Goal: Task Accomplishment & Management: Use online tool/utility

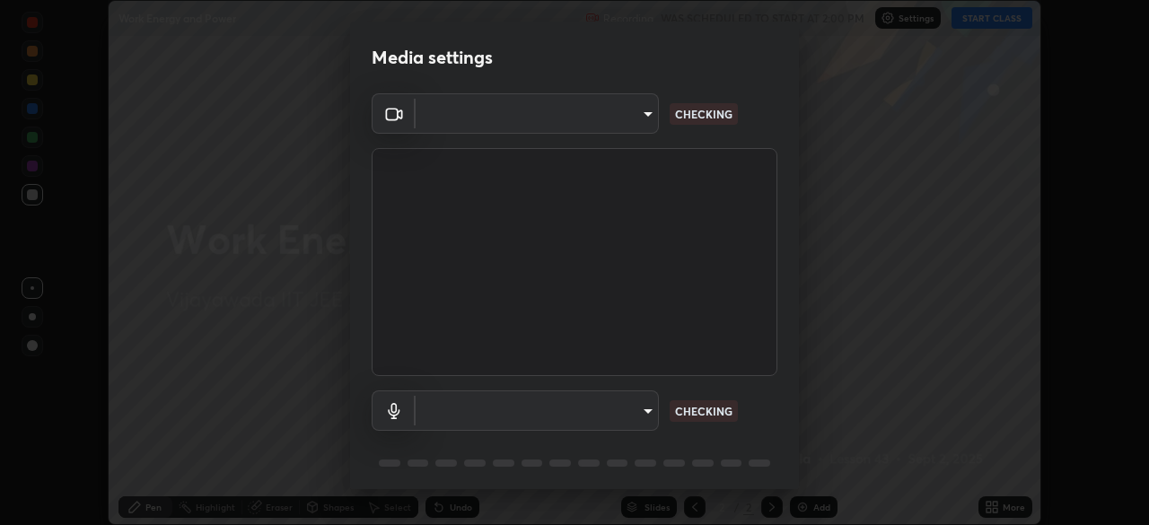
scroll to position [64, 0]
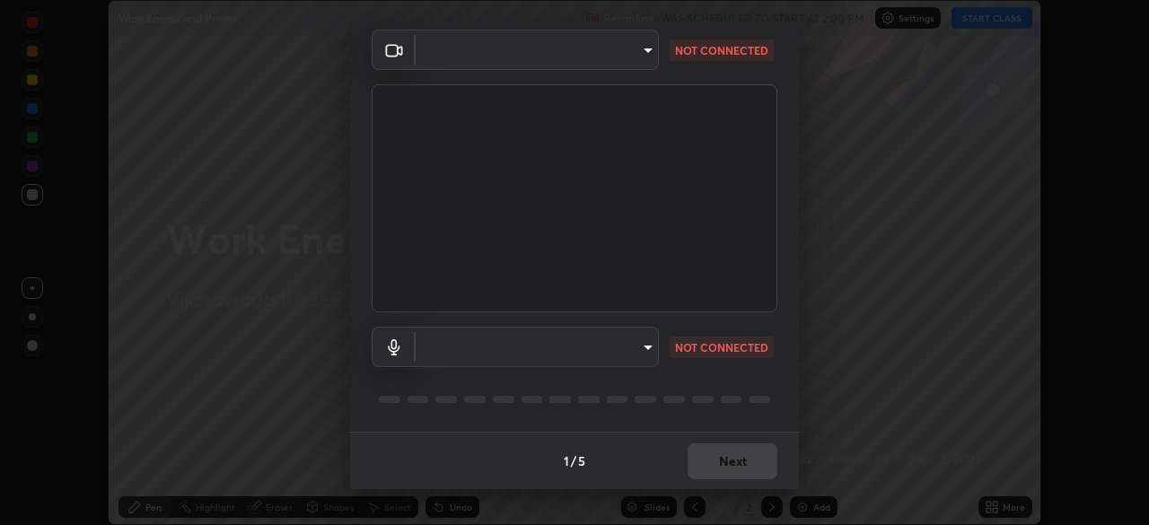
type input "d58fe3fcfc59e4750d52d9201d0ea35a07d3f0dad02a693c86db4369b3c93ba8"
type input "default"
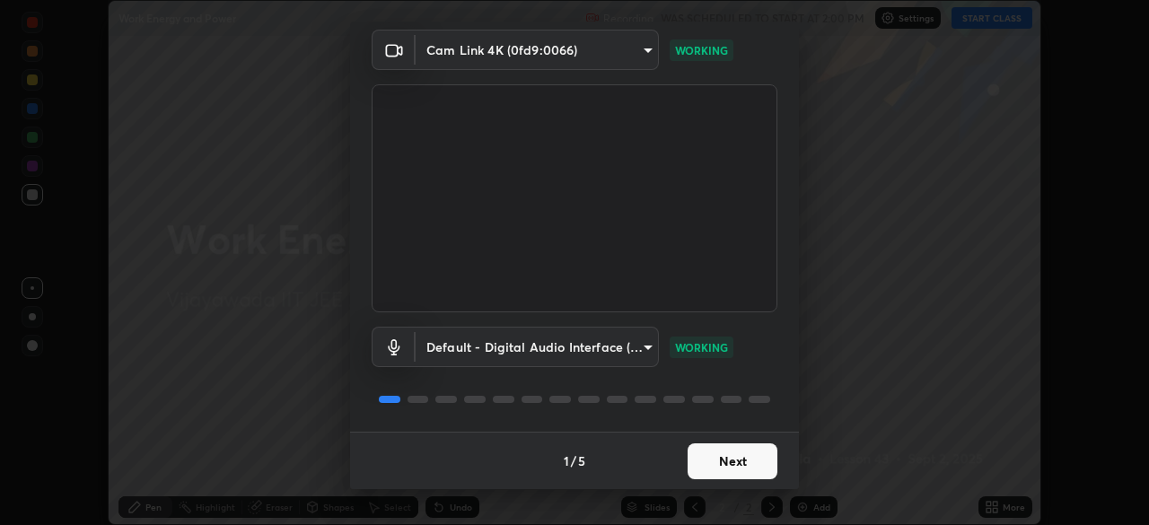
click at [754, 465] on button "Next" at bounding box center [733, 462] width 90 height 36
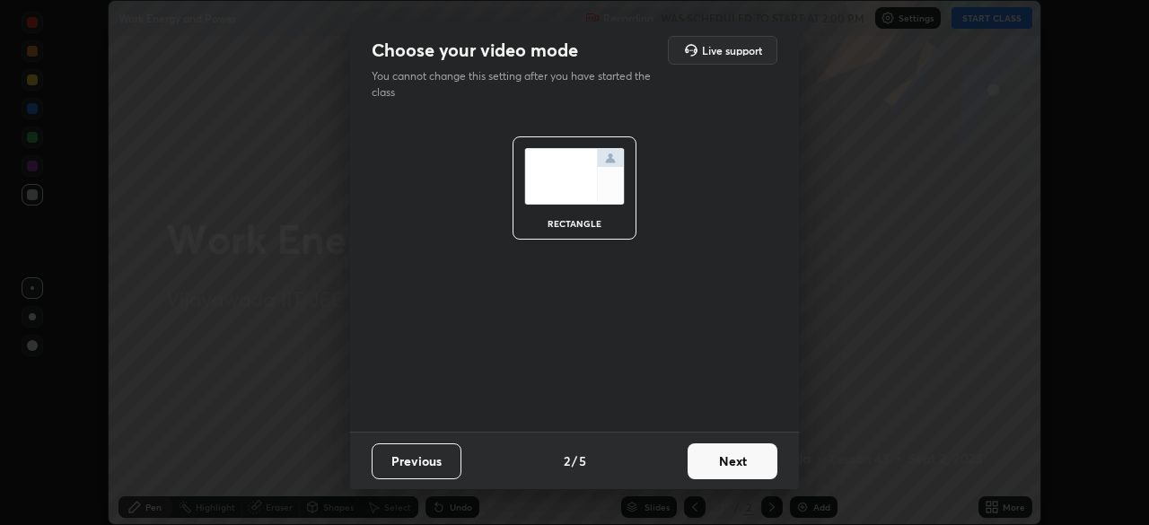
scroll to position [0, 0]
click at [742, 469] on button "Next" at bounding box center [733, 462] width 90 height 36
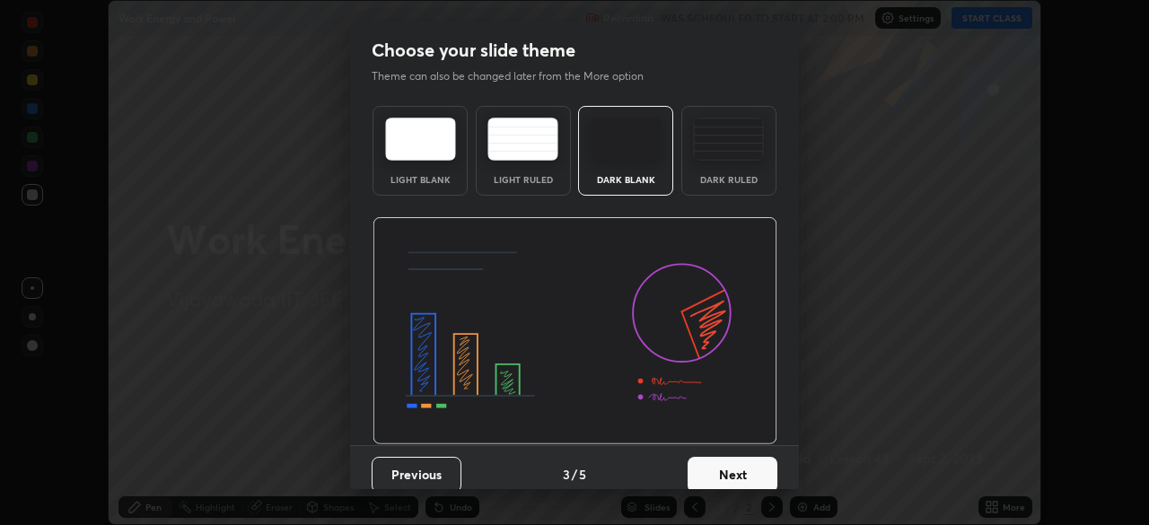
click at [751, 176] on div "Dark Ruled" at bounding box center [729, 179] width 72 height 9
click at [755, 476] on button "Next" at bounding box center [733, 475] width 90 height 36
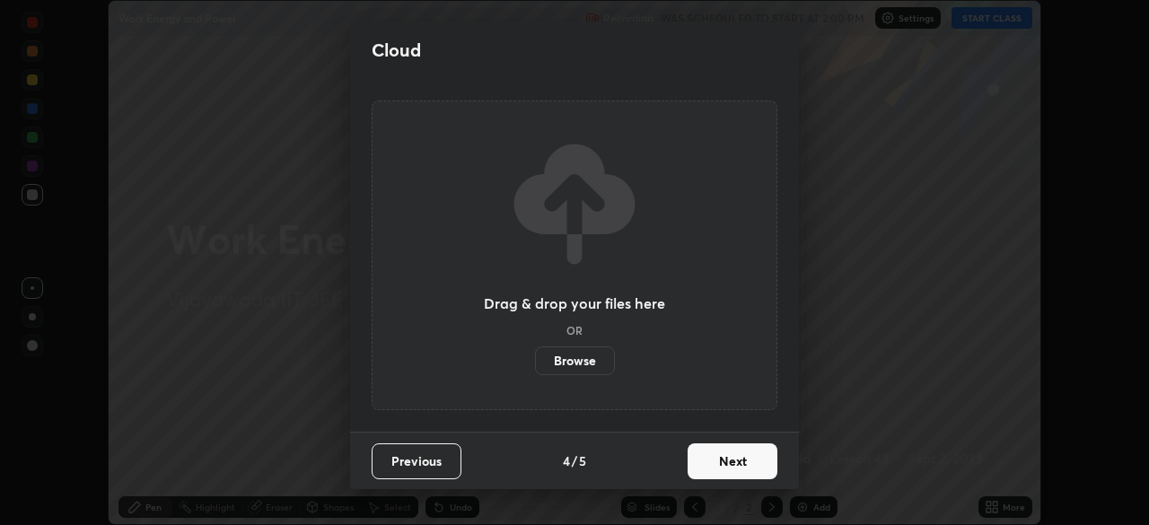
click at [762, 471] on button "Next" at bounding box center [733, 462] width 90 height 36
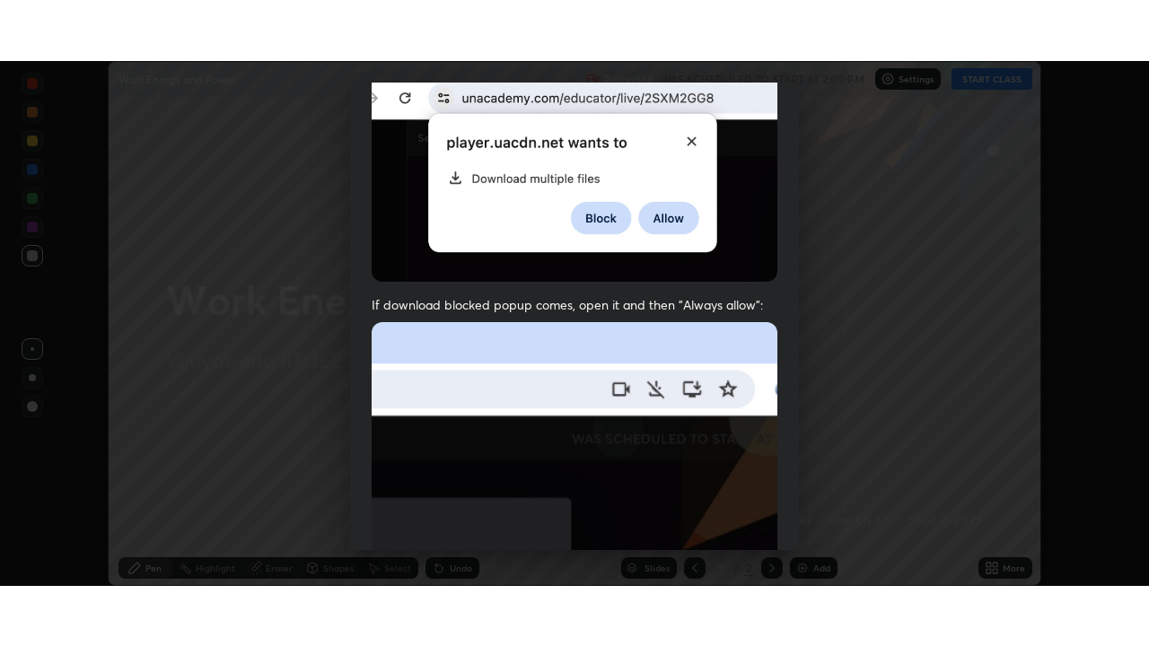
scroll to position [430, 0]
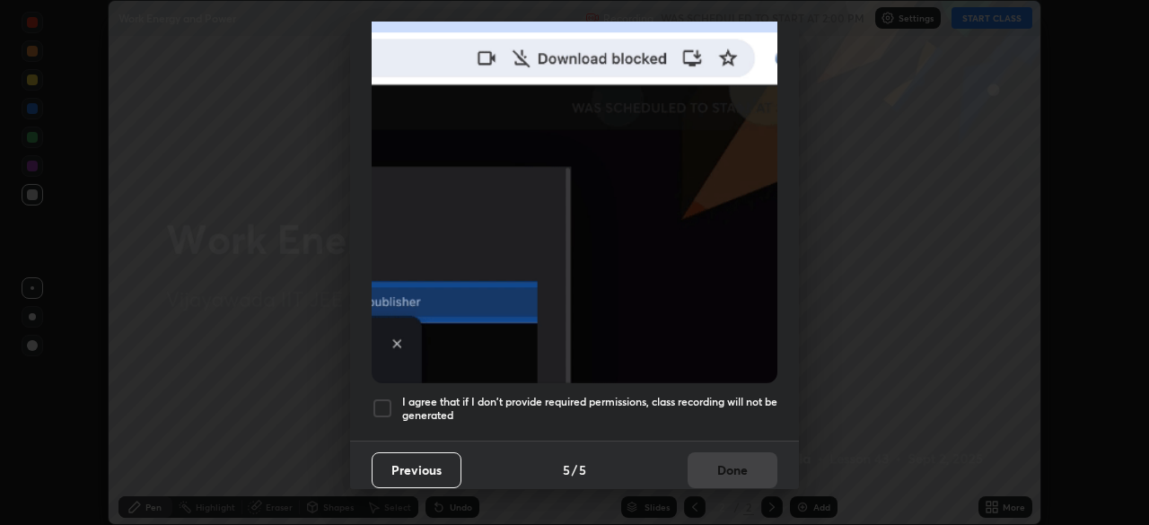
click at [383, 403] on div at bounding box center [383, 409] width 22 height 22
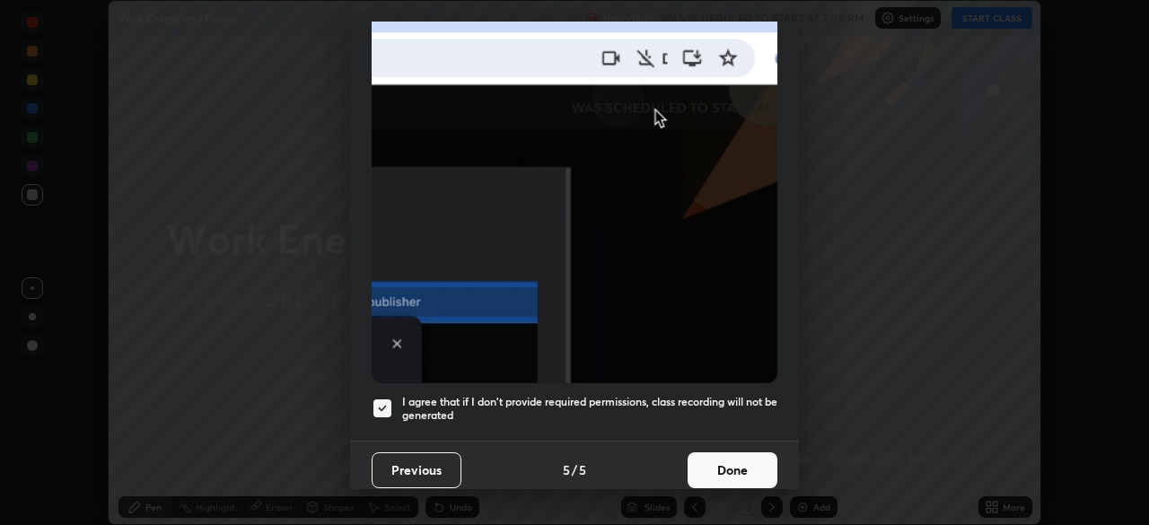
click at [733, 452] on button "Done" at bounding box center [733, 470] width 90 height 36
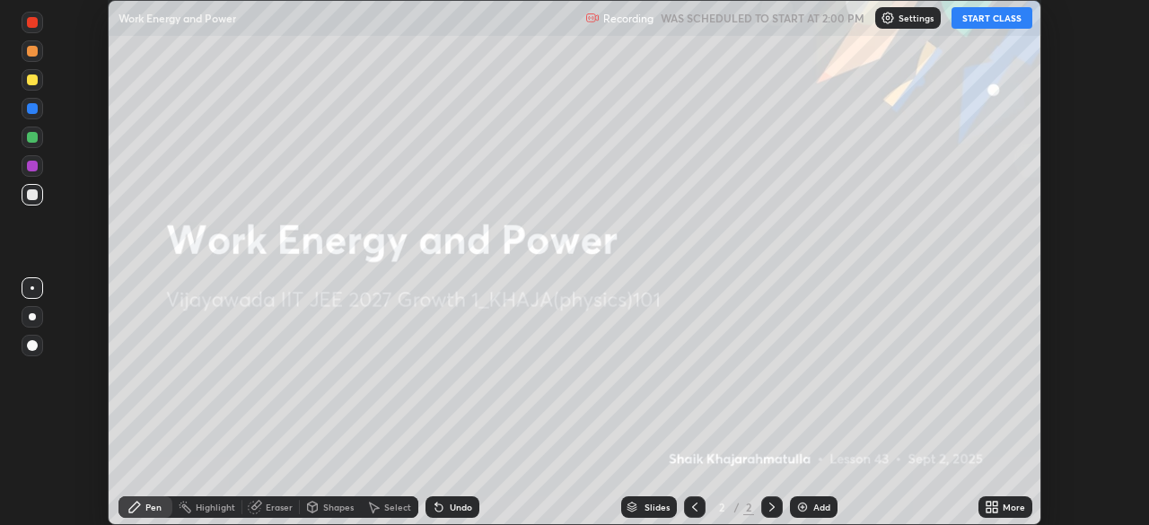
click at [1000, 21] on button "START CLASS" at bounding box center [992, 18] width 81 height 22
click at [1004, 510] on div "More" at bounding box center [1014, 507] width 22 height 9
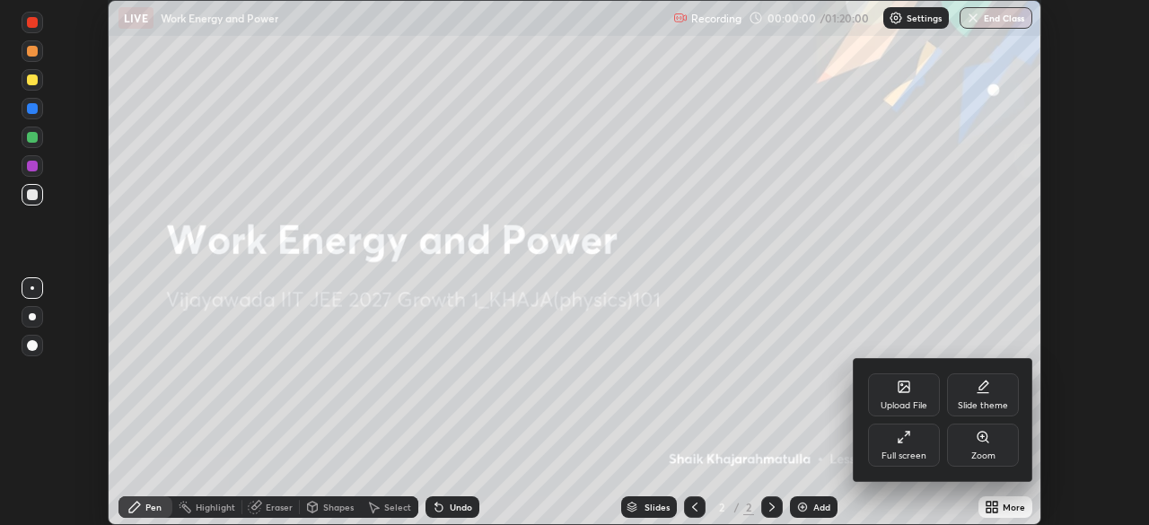
click at [893, 452] on div "Full screen" at bounding box center [904, 456] width 45 height 9
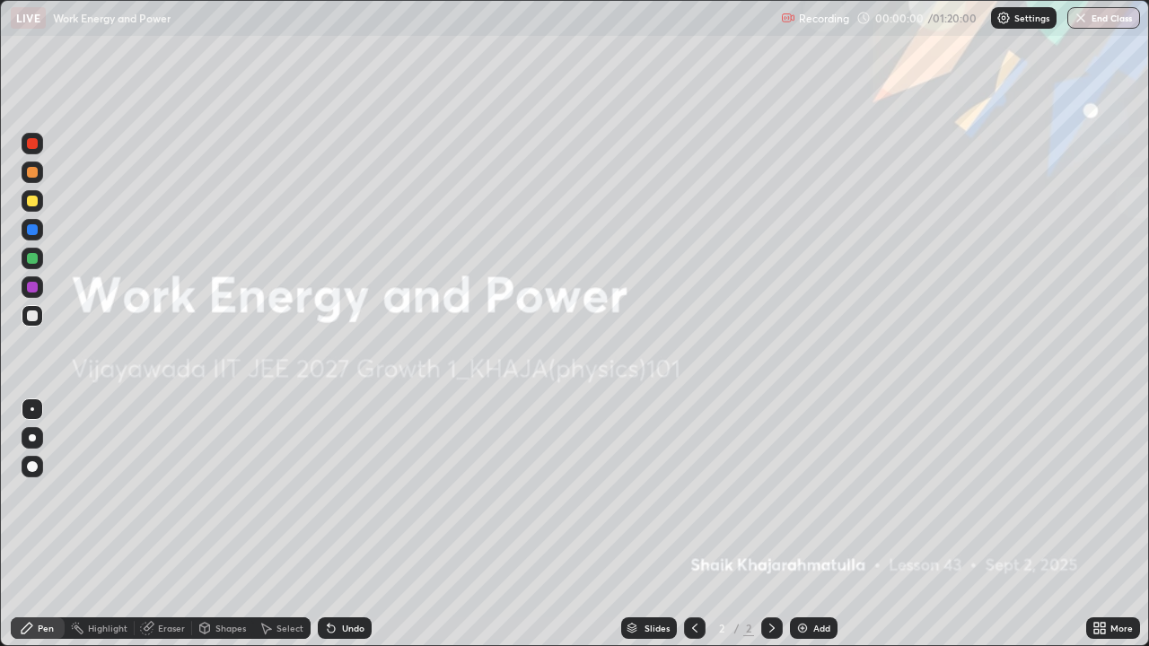
scroll to position [646, 1149]
click at [822, 524] on div "Add" at bounding box center [821, 628] width 17 height 9
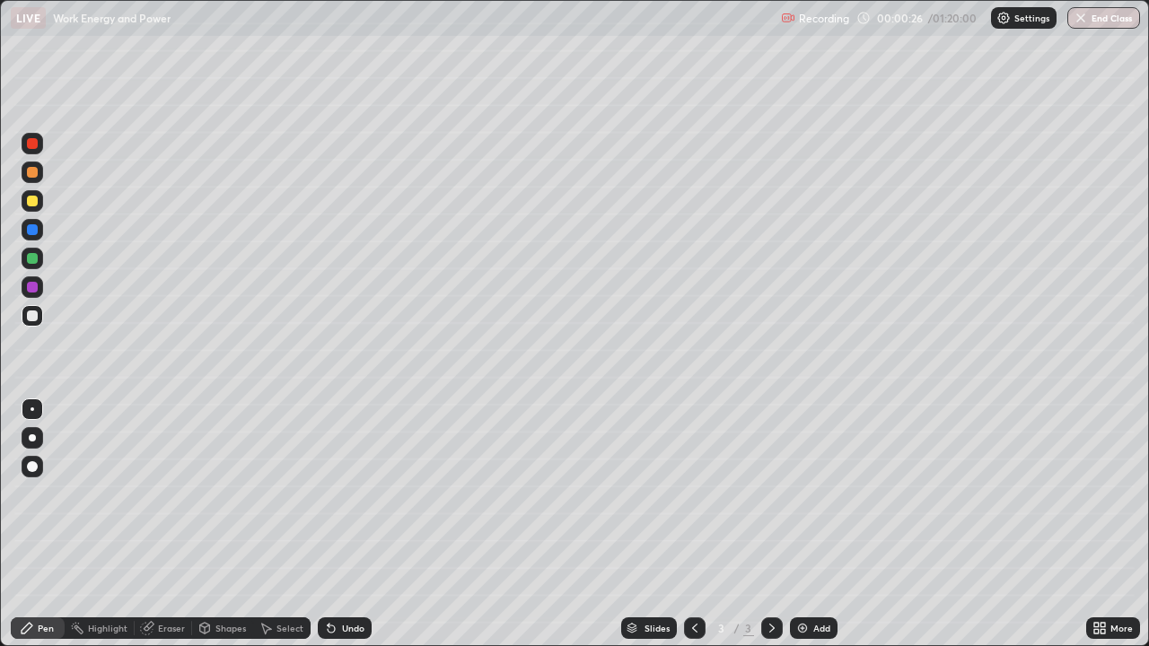
click at [30, 204] on div at bounding box center [32, 201] width 11 height 11
click at [34, 317] on div at bounding box center [32, 316] width 11 height 11
click at [0, 524] on div "Setting up your live class" at bounding box center [574, 323] width 1149 height 646
click at [31, 199] on div at bounding box center [32, 201] width 11 height 11
click at [39, 316] on div at bounding box center [33, 316] width 22 height 22
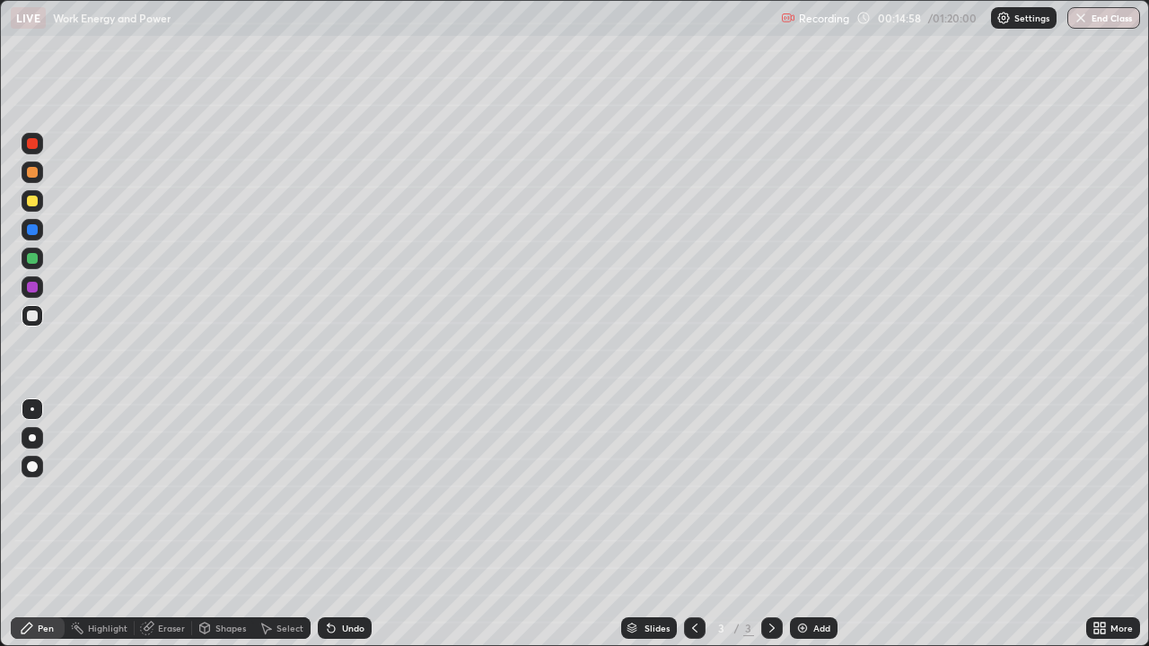
click at [31, 204] on div at bounding box center [32, 201] width 11 height 11
click at [342, 524] on div "Undo" at bounding box center [353, 628] width 22 height 9
click at [31, 262] on div at bounding box center [32, 258] width 11 height 11
click at [36, 203] on div at bounding box center [32, 201] width 11 height 11
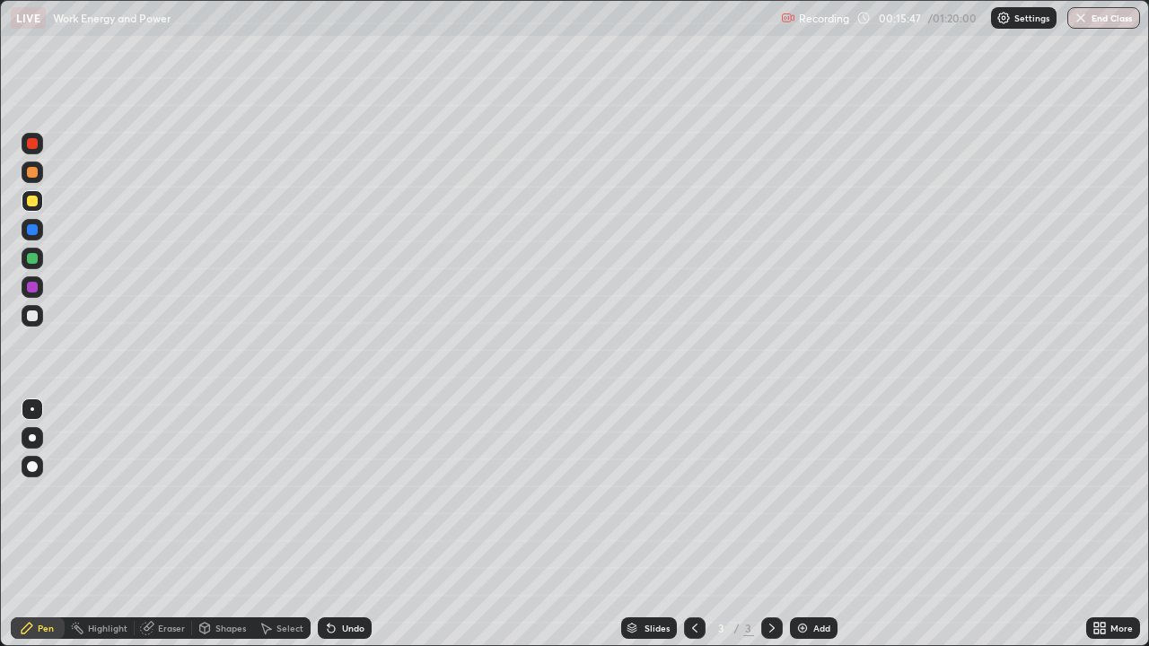
click at [347, 524] on div "Undo" at bounding box center [353, 628] width 22 height 9
click at [349, 524] on div "Undo" at bounding box center [353, 628] width 22 height 9
click at [34, 176] on div at bounding box center [32, 172] width 11 height 11
click at [31, 262] on div at bounding box center [32, 258] width 11 height 11
click at [34, 206] on div at bounding box center [32, 201] width 11 height 11
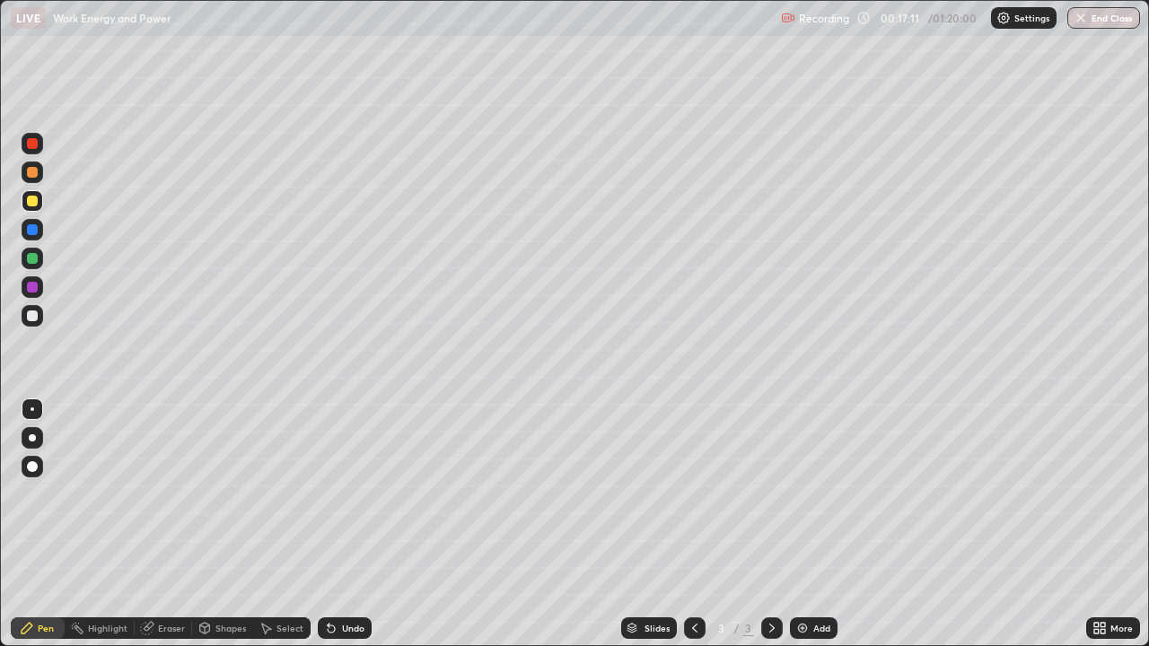
click at [32, 317] on div at bounding box center [32, 316] width 11 height 11
click at [338, 524] on div "Undo" at bounding box center [345, 629] width 54 height 22
click at [347, 524] on div "Undo" at bounding box center [353, 628] width 22 height 9
click at [28, 205] on div at bounding box center [32, 201] width 11 height 11
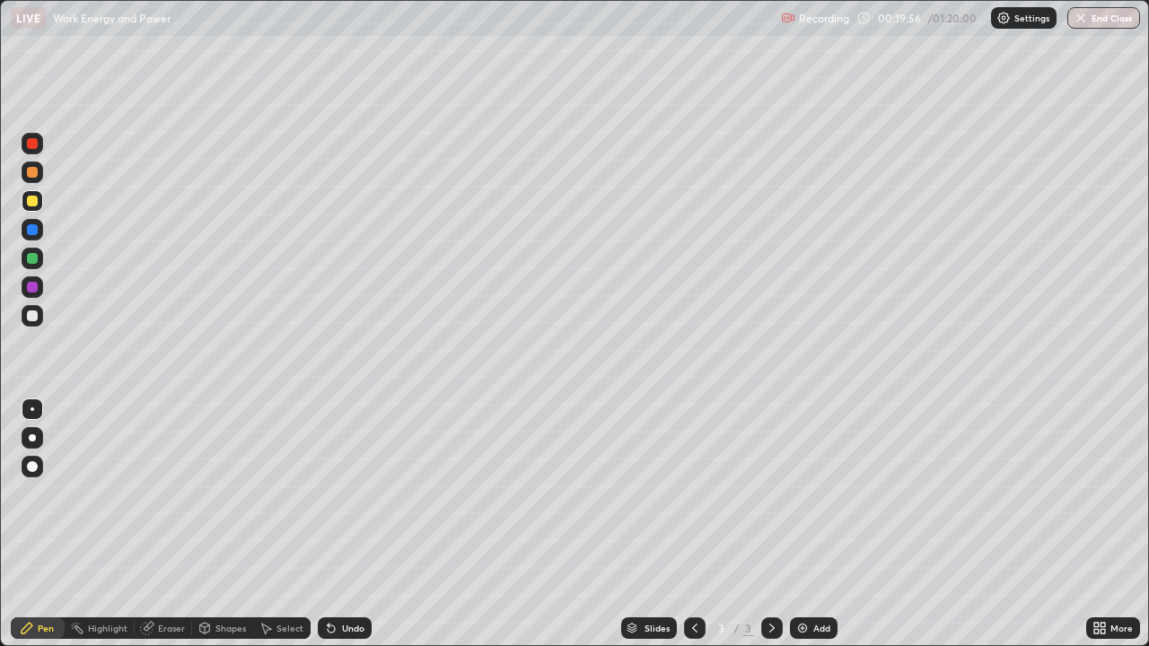
click at [800, 524] on img at bounding box center [802, 628] width 14 height 14
click at [31, 325] on div at bounding box center [33, 316] width 22 height 22
click at [348, 524] on div "Undo" at bounding box center [345, 629] width 54 height 22
click at [347, 524] on div "Undo" at bounding box center [345, 629] width 54 height 22
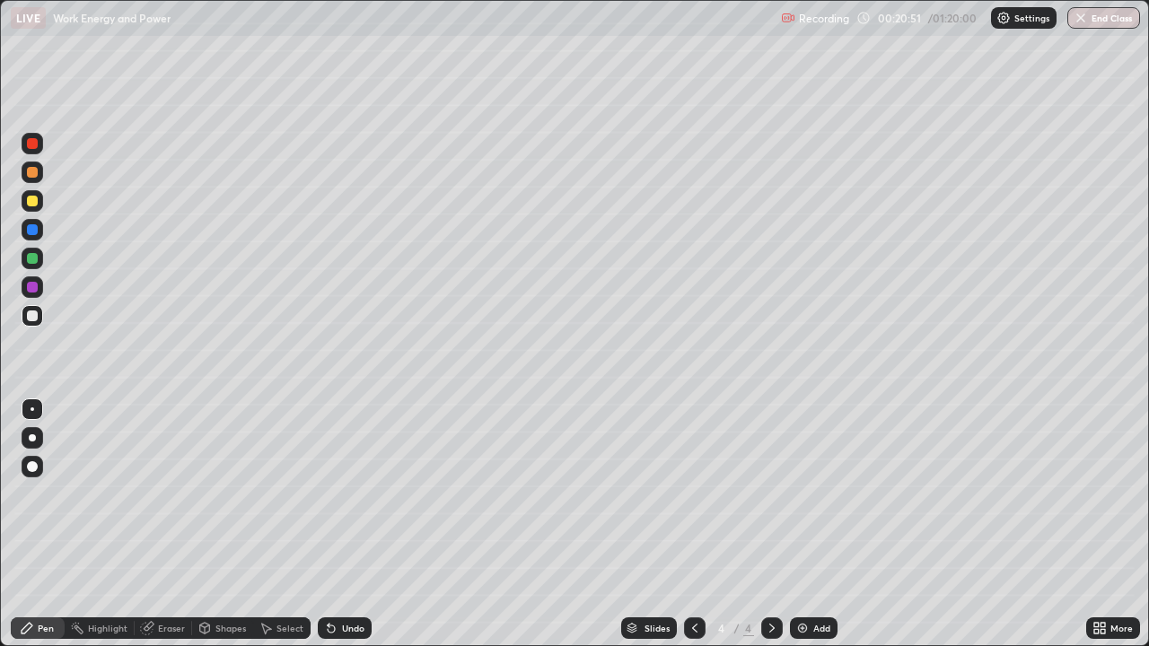
click at [346, 524] on div "Undo" at bounding box center [353, 628] width 22 height 9
click at [342, 524] on div "Undo" at bounding box center [353, 628] width 22 height 9
click at [343, 524] on div "Undo" at bounding box center [353, 628] width 22 height 9
click at [346, 524] on div "Undo" at bounding box center [353, 628] width 22 height 9
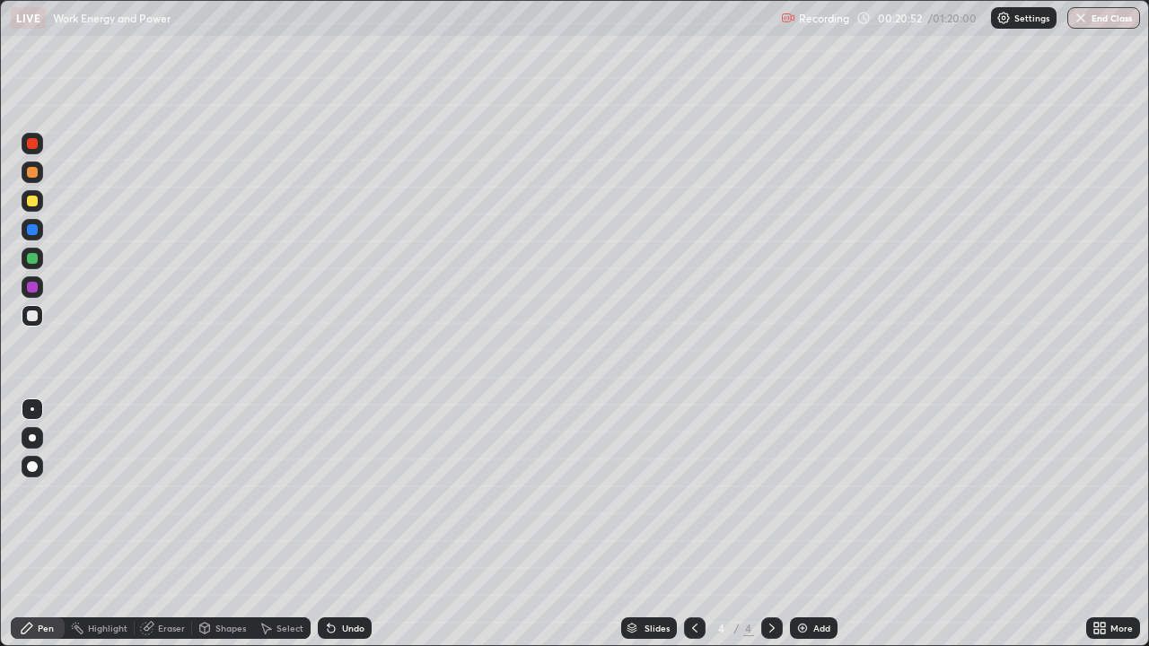
click at [346, 524] on div "Undo" at bounding box center [353, 628] width 22 height 9
click at [338, 524] on div "Undo" at bounding box center [345, 629] width 54 height 22
click at [342, 524] on div "Undo" at bounding box center [353, 628] width 22 height 9
click at [329, 524] on icon at bounding box center [331, 629] width 7 height 7
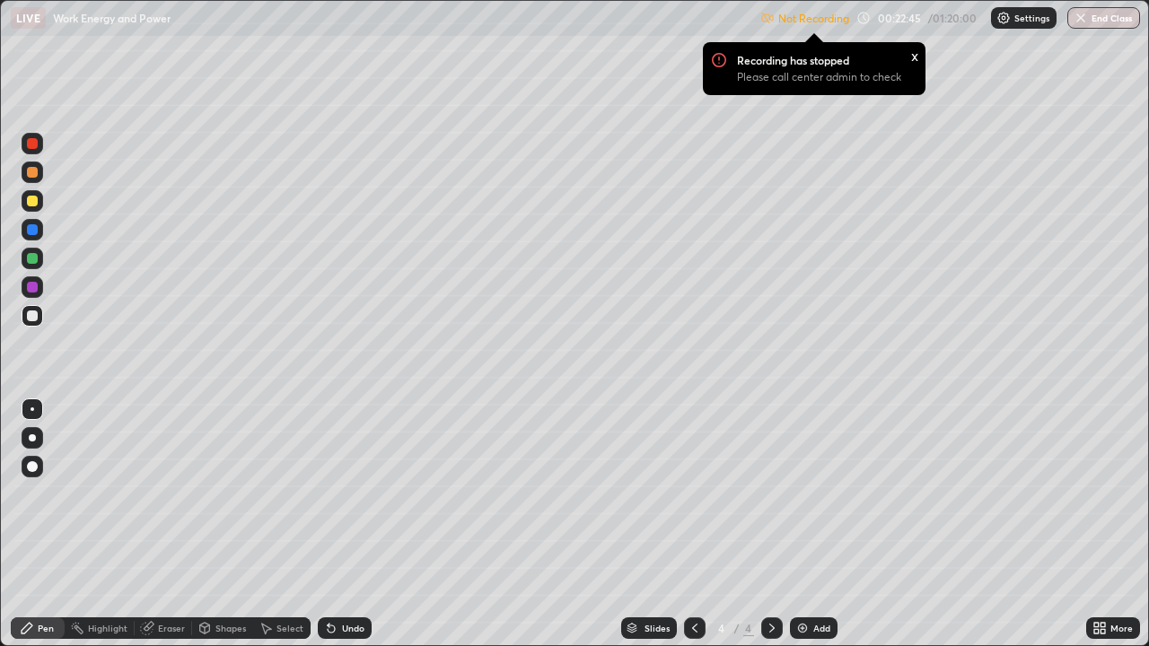
click at [1011, 19] on div "Settings" at bounding box center [1024, 18] width 66 height 22
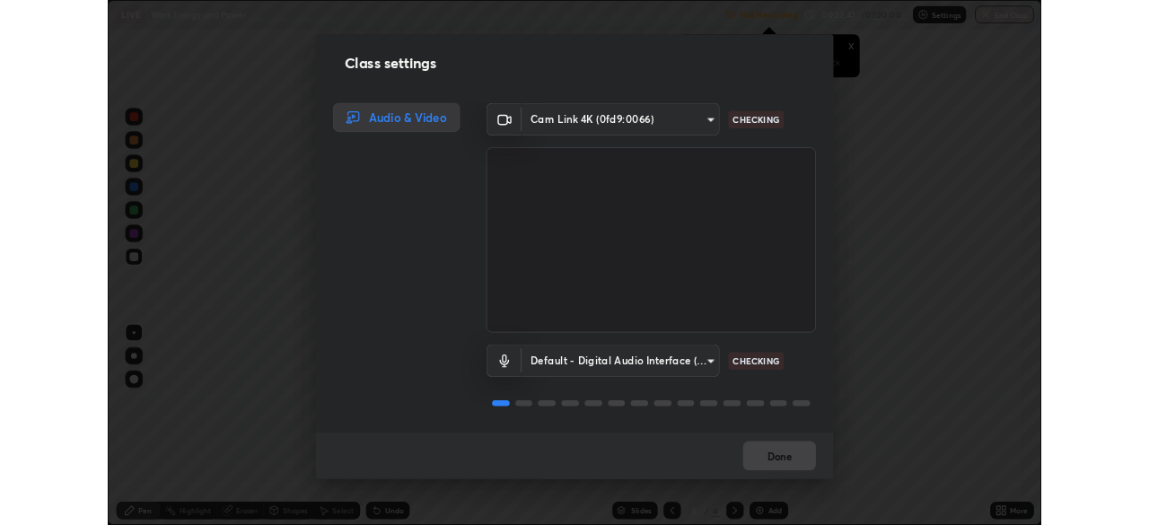
scroll to position [2, 0]
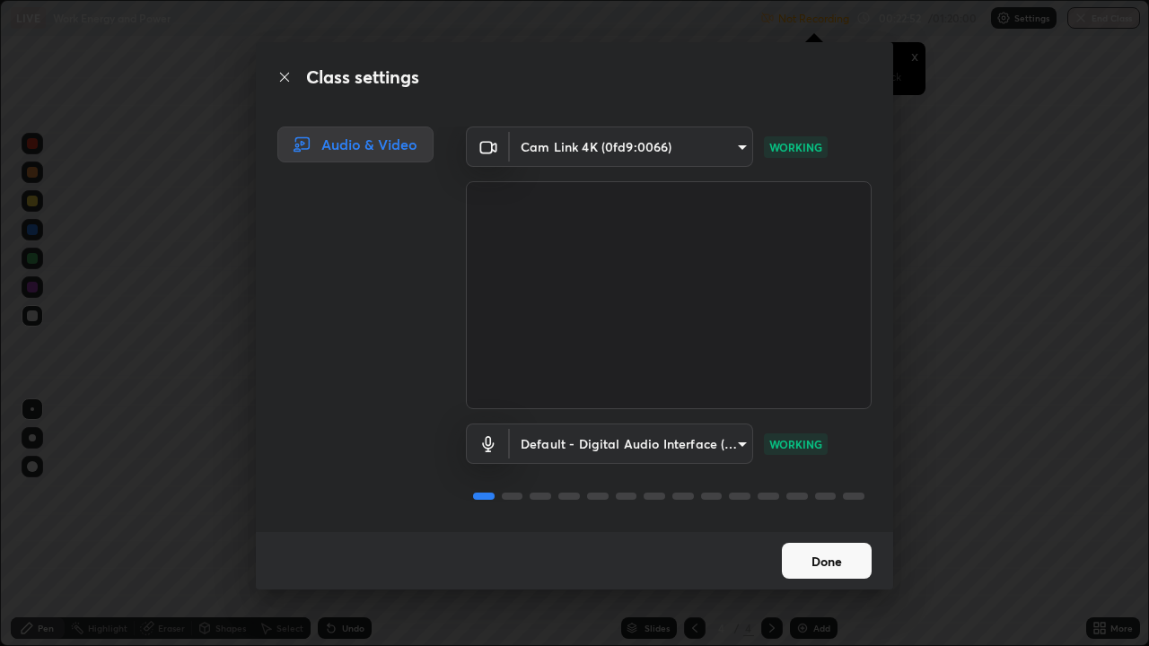
click at [848, 524] on button "Done" at bounding box center [827, 561] width 90 height 36
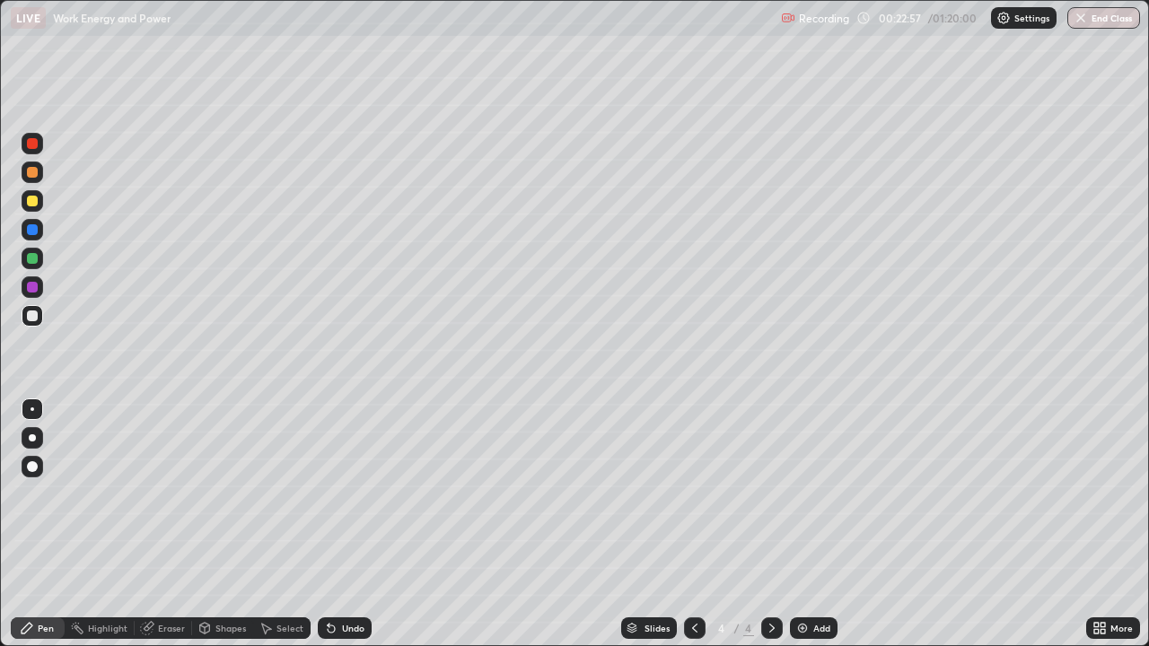
click at [34, 259] on div at bounding box center [32, 258] width 11 height 11
click at [31, 316] on div at bounding box center [32, 316] width 11 height 11
click at [335, 524] on div "Undo" at bounding box center [345, 629] width 54 height 22
click at [338, 524] on div "Undo" at bounding box center [345, 629] width 54 height 22
click at [32, 259] on div at bounding box center [32, 258] width 11 height 11
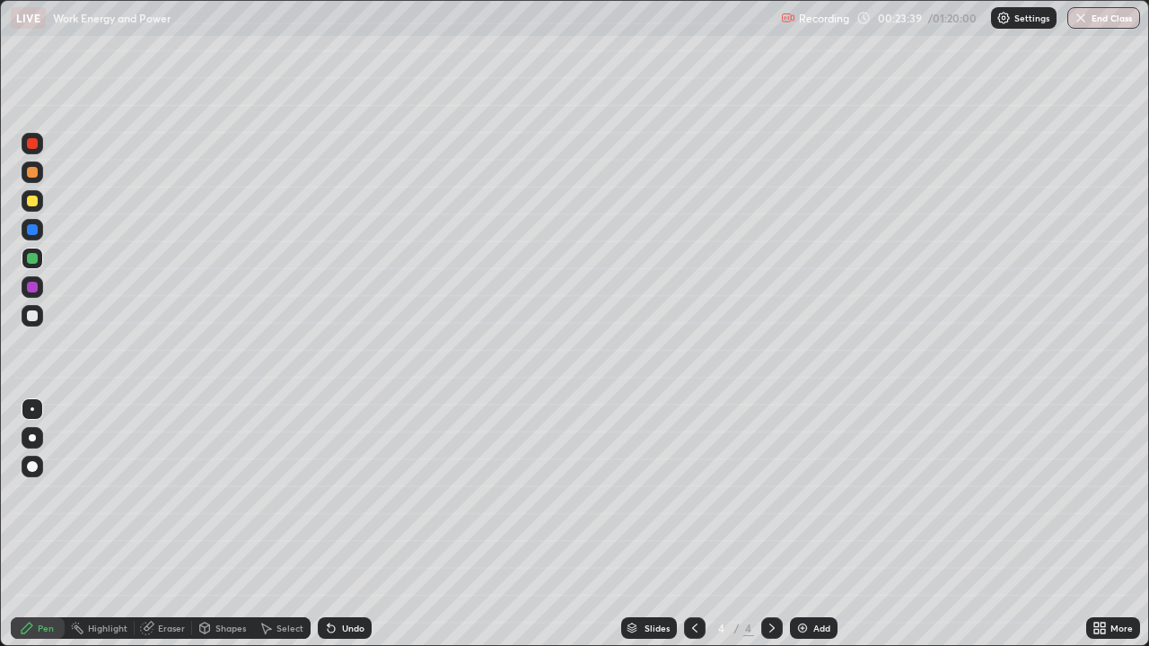
click at [37, 312] on div at bounding box center [32, 316] width 11 height 11
click at [330, 524] on icon at bounding box center [331, 629] width 7 height 7
click at [329, 524] on icon at bounding box center [331, 629] width 7 height 7
click at [337, 524] on div "Undo" at bounding box center [345, 629] width 54 height 22
click at [329, 524] on icon at bounding box center [331, 629] width 7 height 7
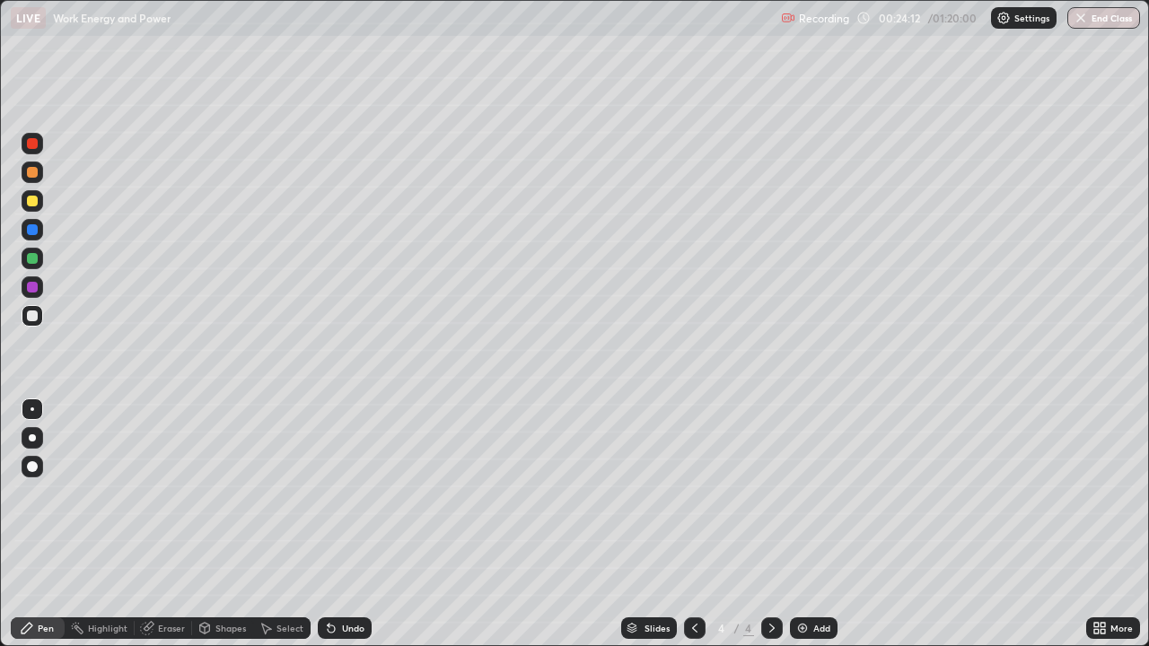
click at [337, 524] on div "Undo" at bounding box center [345, 629] width 54 height 22
click at [342, 524] on div "Undo" at bounding box center [353, 628] width 22 height 9
click at [338, 524] on div "Undo" at bounding box center [345, 629] width 54 height 22
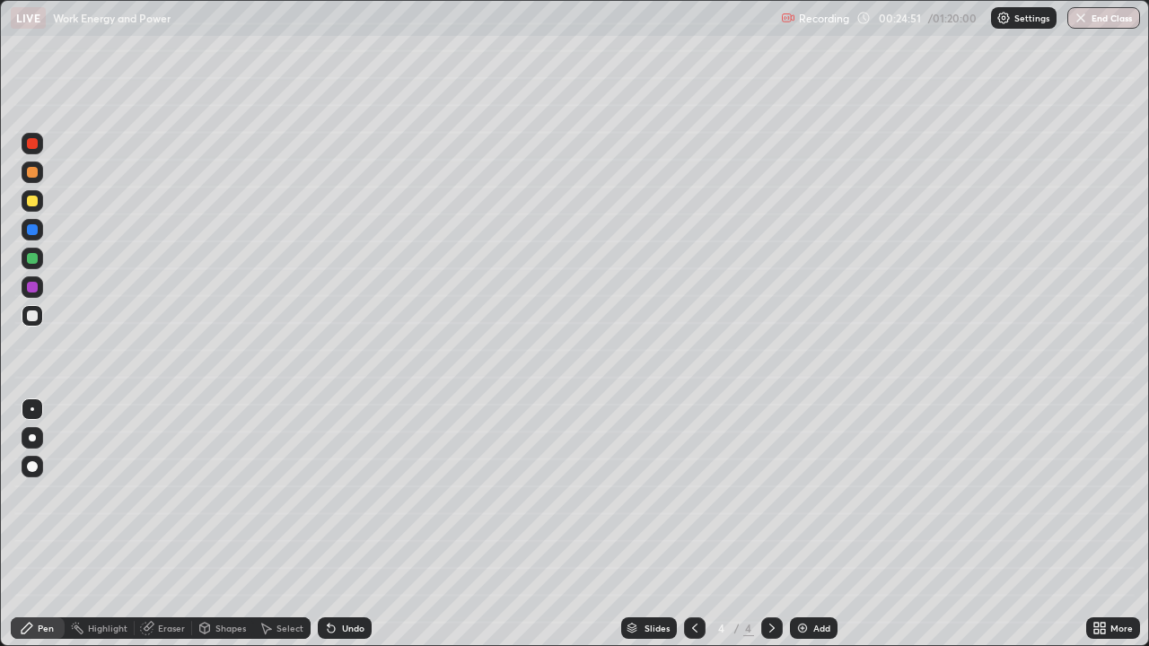
click at [31, 205] on div at bounding box center [32, 201] width 11 height 11
click at [342, 524] on div "Undo" at bounding box center [353, 628] width 22 height 9
click at [333, 524] on icon at bounding box center [331, 628] width 14 height 14
click at [328, 524] on icon at bounding box center [329, 625] width 2 height 2
click at [336, 524] on icon at bounding box center [331, 628] width 14 height 14
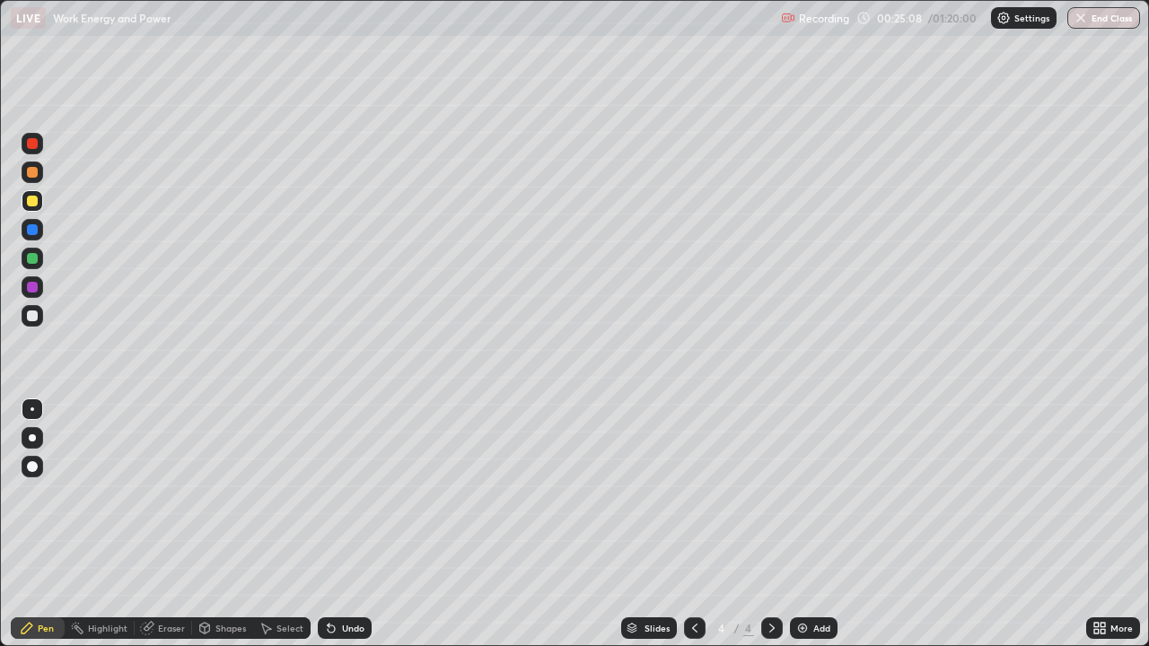
click at [348, 524] on div "Undo" at bounding box center [353, 628] width 22 height 9
click at [33, 319] on div at bounding box center [32, 316] width 11 height 11
click at [342, 524] on div "Undo" at bounding box center [353, 628] width 22 height 9
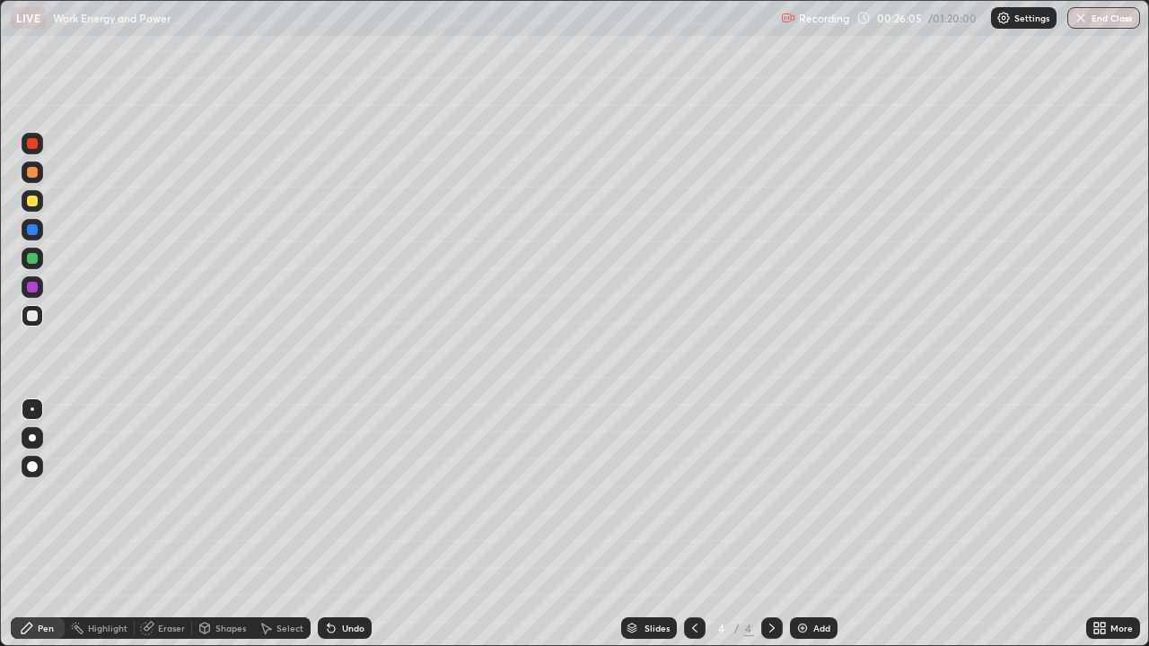
click at [349, 524] on div "Undo" at bounding box center [345, 629] width 54 height 22
click at [346, 524] on div "Undo" at bounding box center [345, 629] width 54 height 22
click at [344, 524] on div "Undo" at bounding box center [345, 629] width 54 height 22
click at [345, 524] on div "Undo" at bounding box center [353, 628] width 22 height 9
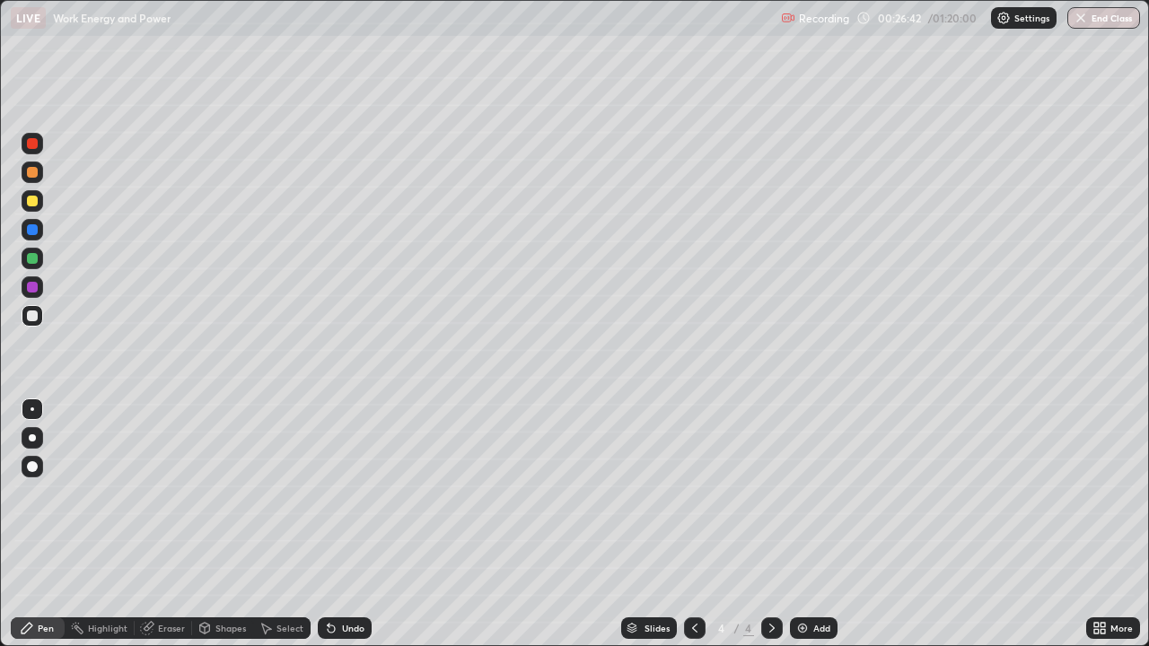
click at [31, 204] on div at bounding box center [32, 201] width 11 height 11
click at [797, 524] on img at bounding box center [802, 628] width 14 height 14
click at [32, 259] on div at bounding box center [32, 258] width 11 height 11
click at [37, 200] on div at bounding box center [32, 201] width 11 height 11
click at [36, 316] on div at bounding box center [32, 316] width 11 height 11
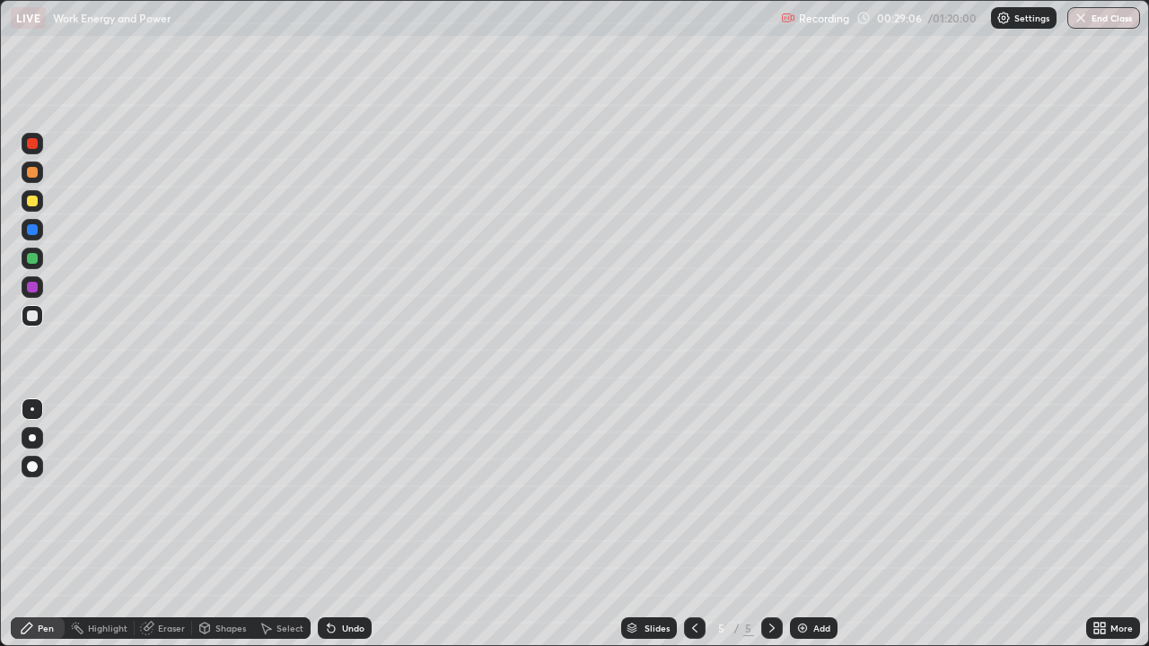
click at [30, 265] on div at bounding box center [33, 259] width 22 height 22
click at [31, 318] on div at bounding box center [32, 316] width 11 height 11
click at [338, 524] on div "Undo" at bounding box center [345, 629] width 54 height 22
click at [342, 524] on div "Undo" at bounding box center [353, 628] width 22 height 9
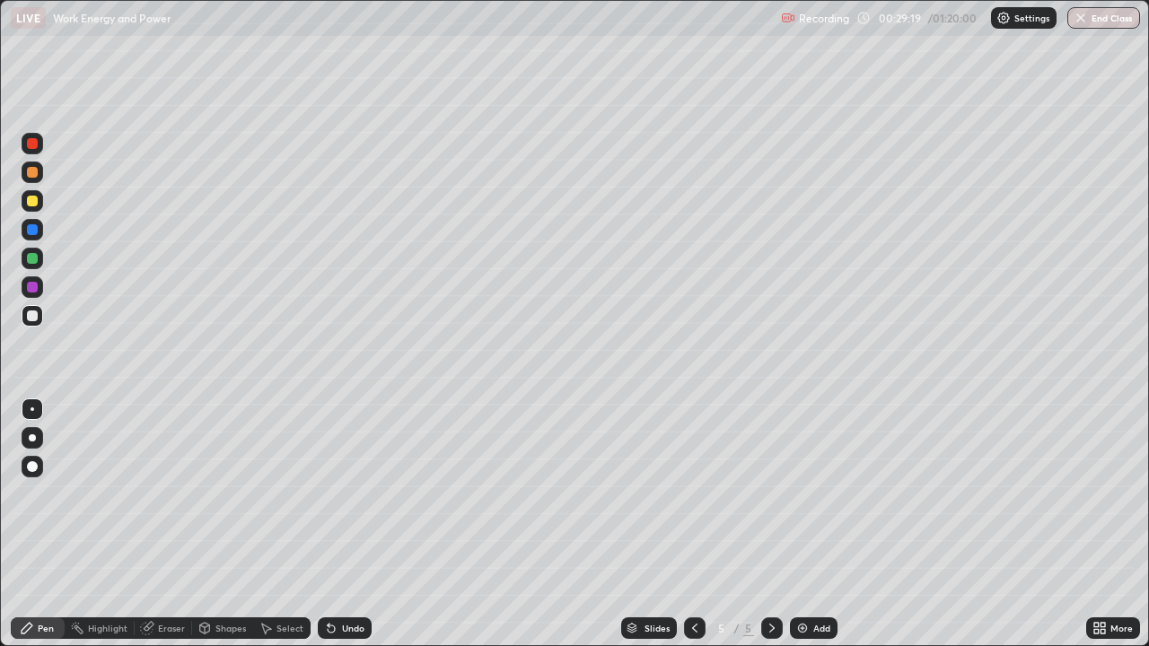
click at [338, 524] on div "Undo" at bounding box center [345, 629] width 54 height 22
click at [335, 524] on icon at bounding box center [331, 628] width 14 height 14
click at [334, 524] on div "Undo" at bounding box center [345, 629] width 54 height 22
click at [332, 524] on icon at bounding box center [331, 628] width 14 height 14
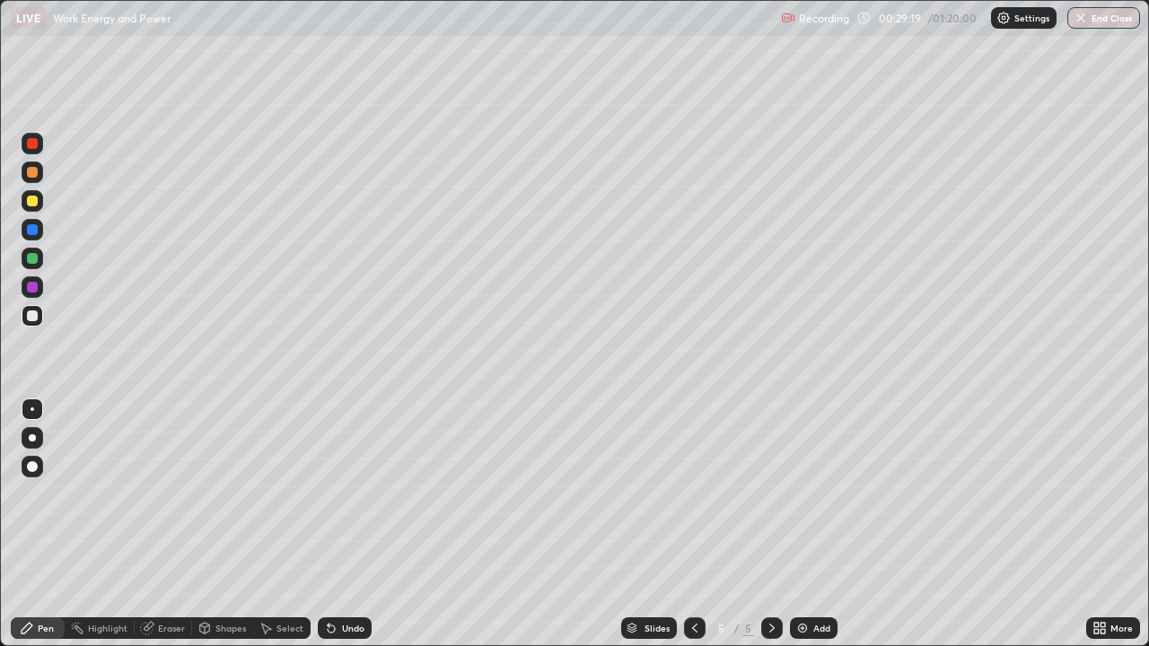
click at [331, 524] on icon at bounding box center [331, 628] width 14 height 14
click at [328, 524] on icon at bounding box center [329, 625] width 2 height 2
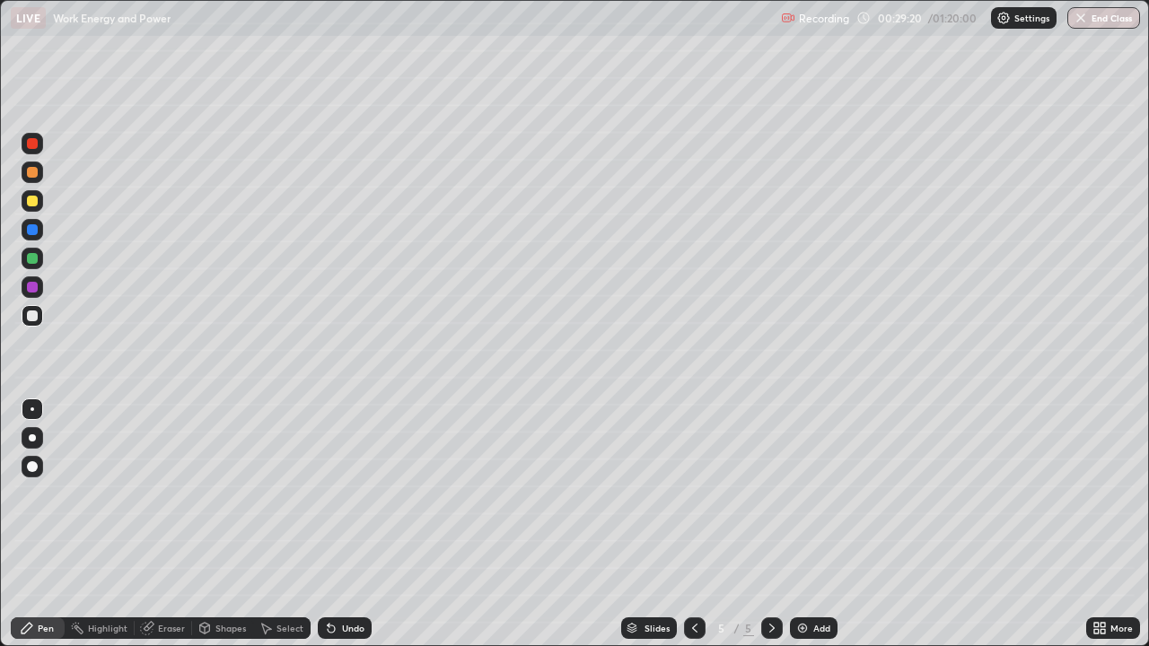
click at [328, 524] on icon at bounding box center [329, 625] width 2 height 2
click at [328, 524] on icon at bounding box center [331, 629] width 7 height 7
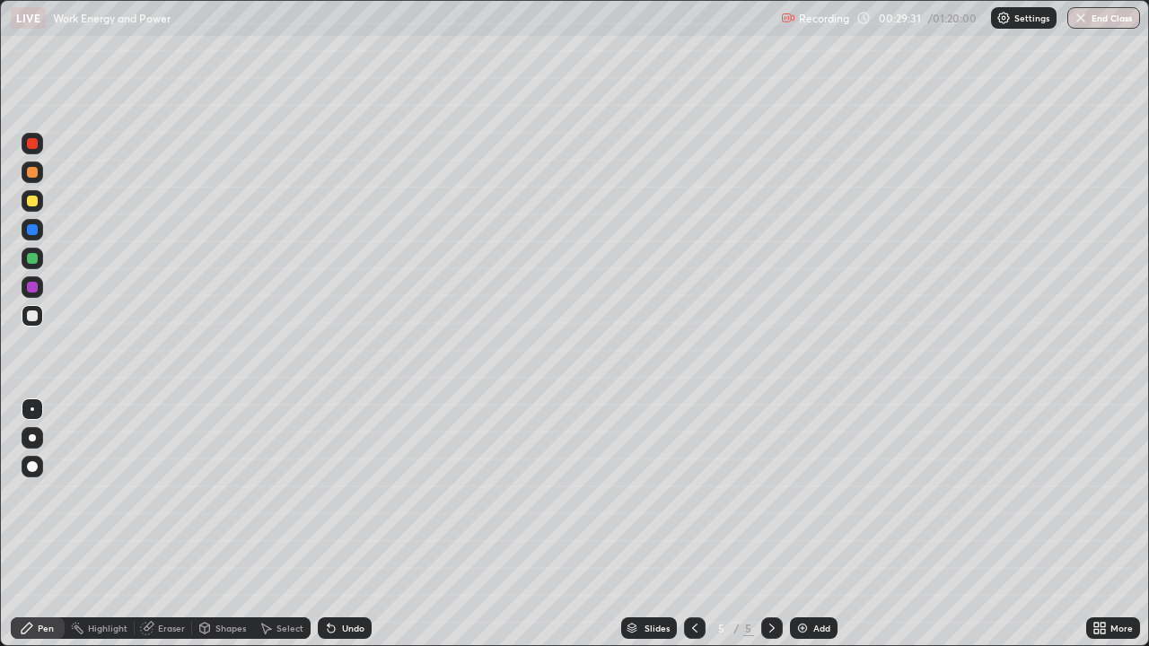
click at [32, 259] on div at bounding box center [32, 258] width 11 height 11
click at [32, 315] on div at bounding box center [32, 316] width 11 height 11
click at [329, 524] on icon at bounding box center [331, 629] width 7 height 7
click at [335, 524] on div "Undo" at bounding box center [345, 629] width 54 height 22
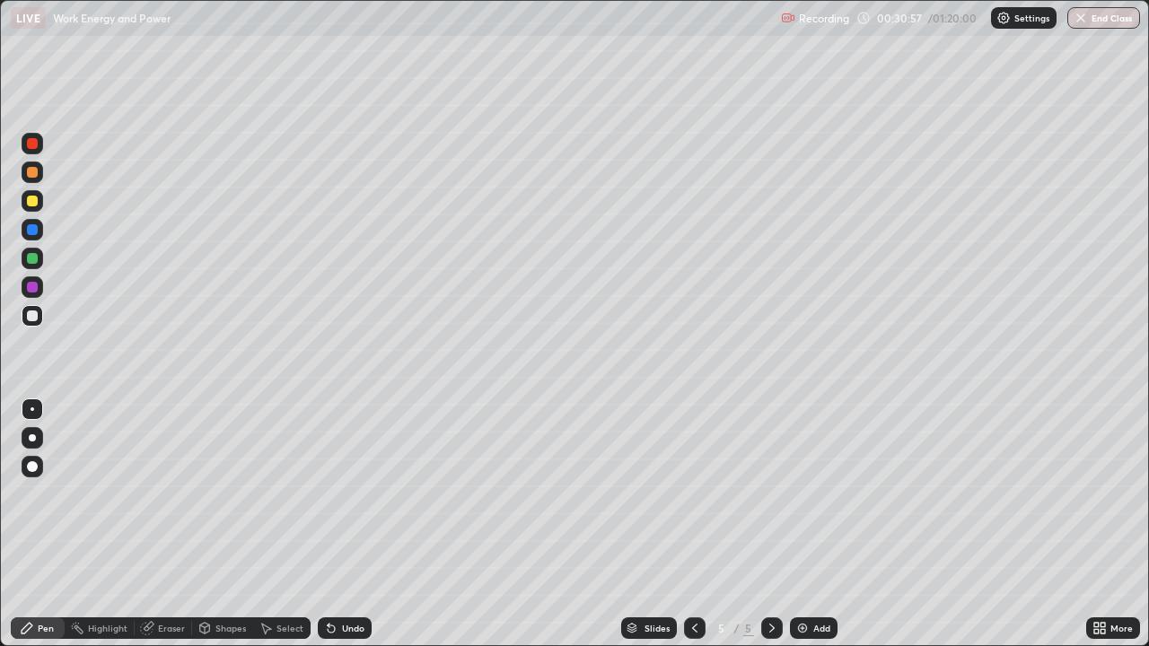
click at [349, 524] on div "Undo" at bounding box center [353, 628] width 22 height 9
click at [350, 524] on div "Undo" at bounding box center [345, 629] width 54 height 22
click at [342, 524] on div "Undo" at bounding box center [353, 628] width 22 height 9
click at [32, 202] on div at bounding box center [32, 201] width 11 height 11
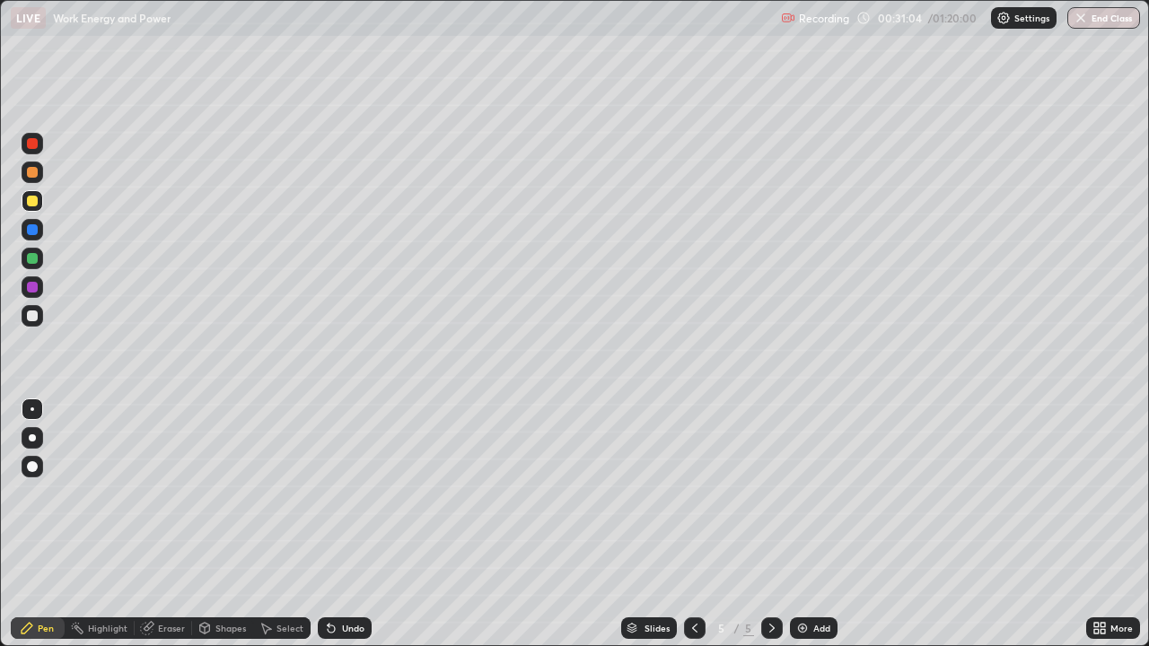
click at [33, 316] on div at bounding box center [32, 316] width 11 height 11
click at [30, 200] on div at bounding box center [32, 201] width 11 height 11
click at [33, 257] on div at bounding box center [32, 258] width 11 height 11
click at [31, 316] on div at bounding box center [32, 316] width 11 height 11
click at [328, 524] on icon at bounding box center [331, 629] width 7 height 7
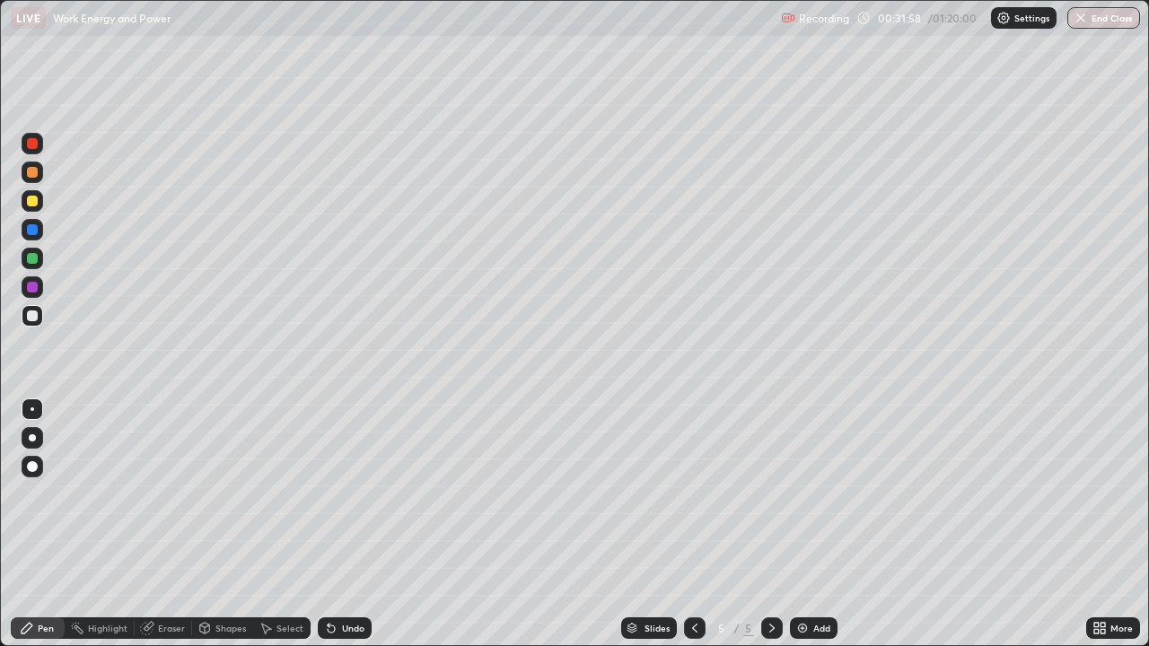
click at [342, 524] on div "Undo" at bounding box center [353, 628] width 22 height 9
click at [343, 524] on div "Undo" at bounding box center [353, 628] width 22 height 9
click at [351, 524] on div "Undo" at bounding box center [353, 628] width 22 height 9
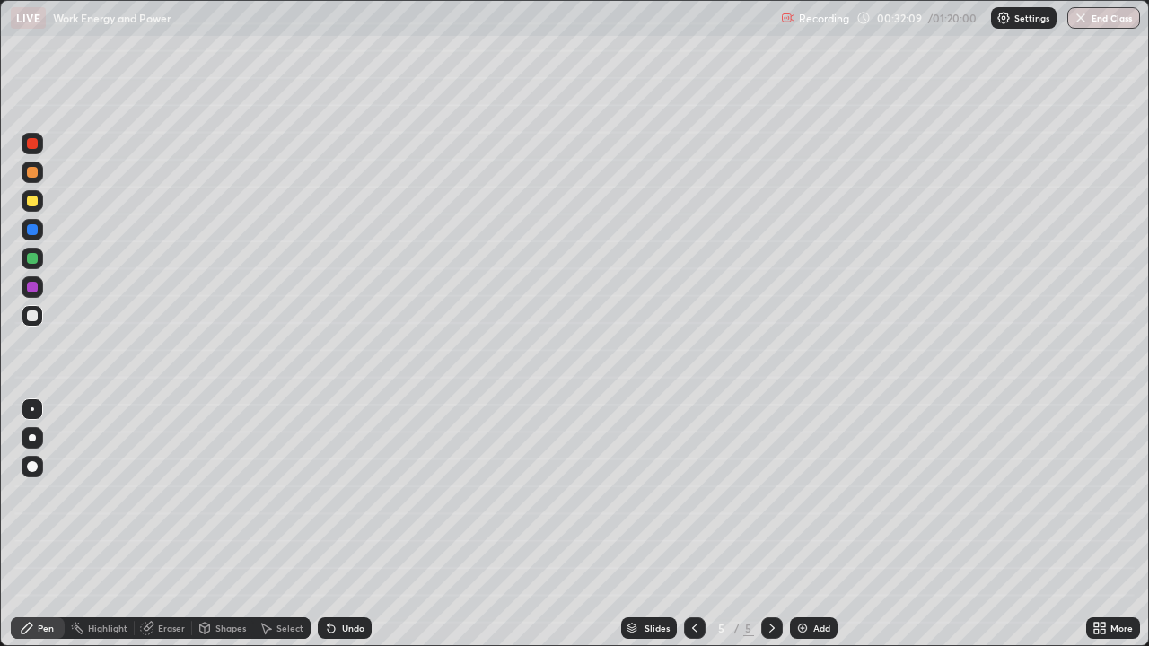
click at [32, 317] on div at bounding box center [32, 316] width 11 height 11
click at [36, 210] on div at bounding box center [33, 201] width 22 height 22
click at [33, 257] on div at bounding box center [32, 258] width 11 height 11
click at [34, 317] on div at bounding box center [32, 316] width 11 height 11
click at [328, 524] on icon at bounding box center [329, 625] width 2 height 2
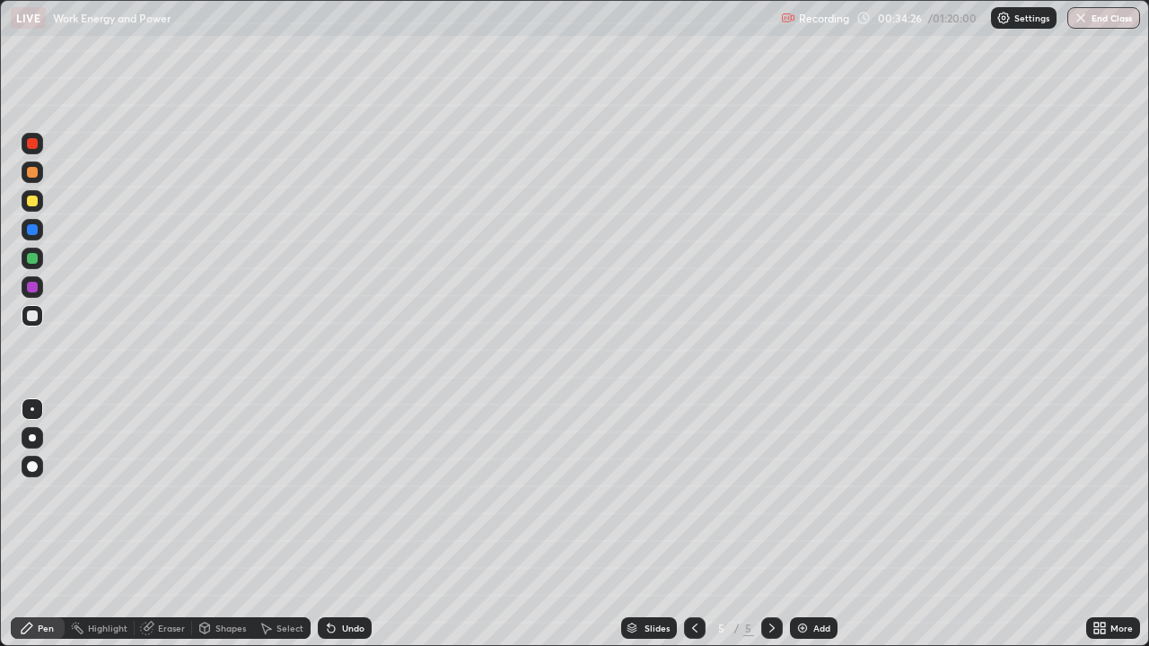
click at [328, 524] on icon at bounding box center [329, 625] width 2 height 2
click at [321, 524] on div "Undo" at bounding box center [345, 629] width 54 height 22
click at [329, 524] on icon at bounding box center [331, 629] width 7 height 7
click at [32, 199] on div at bounding box center [32, 201] width 11 height 11
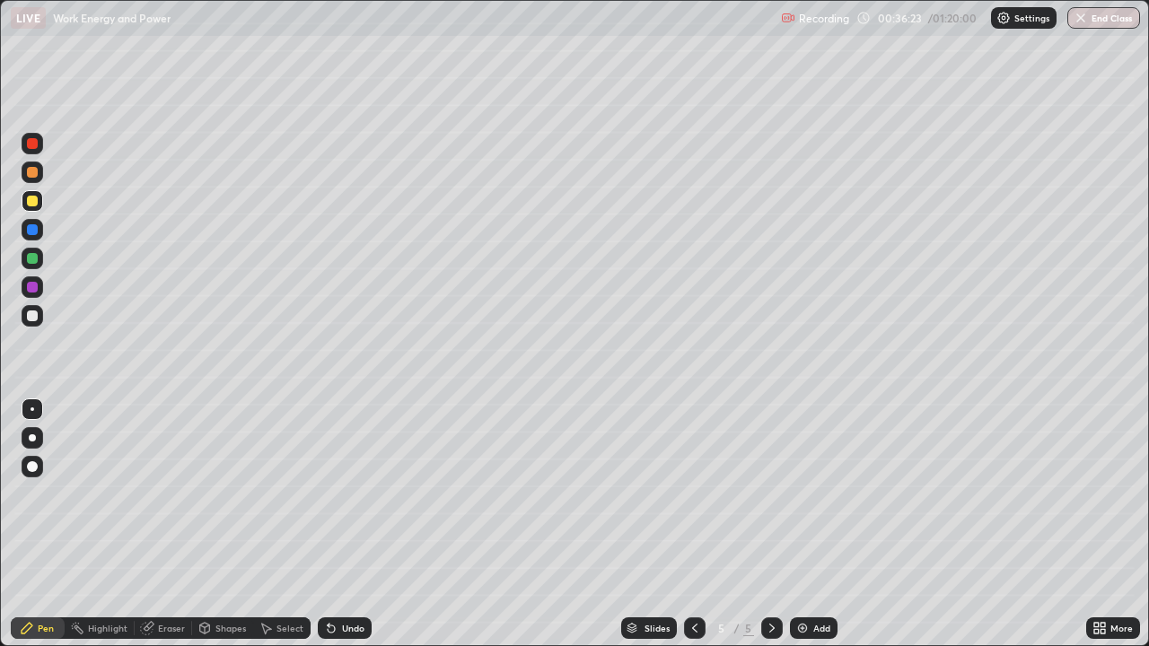
click at [803, 524] on img at bounding box center [802, 628] width 14 height 14
click at [33, 316] on div at bounding box center [32, 316] width 11 height 11
click at [690, 524] on icon at bounding box center [695, 628] width 14 height 14
click at [693, 524] on icon at bounding box center [695, 628] width 14 height 14
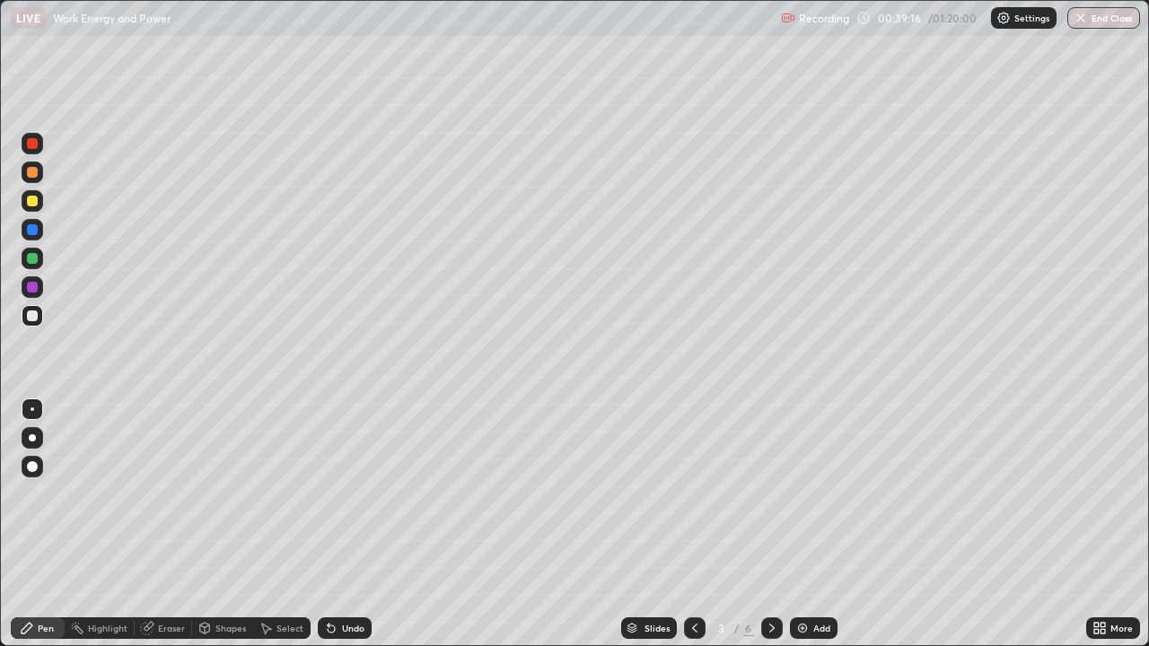
click at [690, 524] on icon at bounding box center [695, 628] width 14 height 14
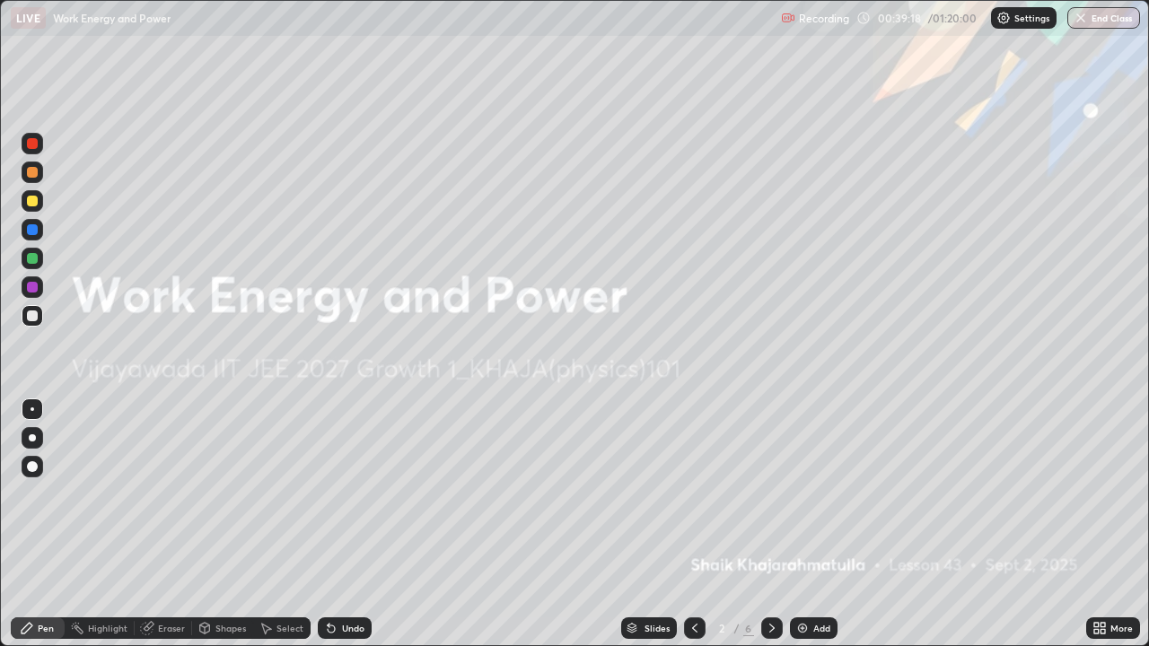
click at [773, 524] on icon at bounding box center [772, 628] width 14 height 14
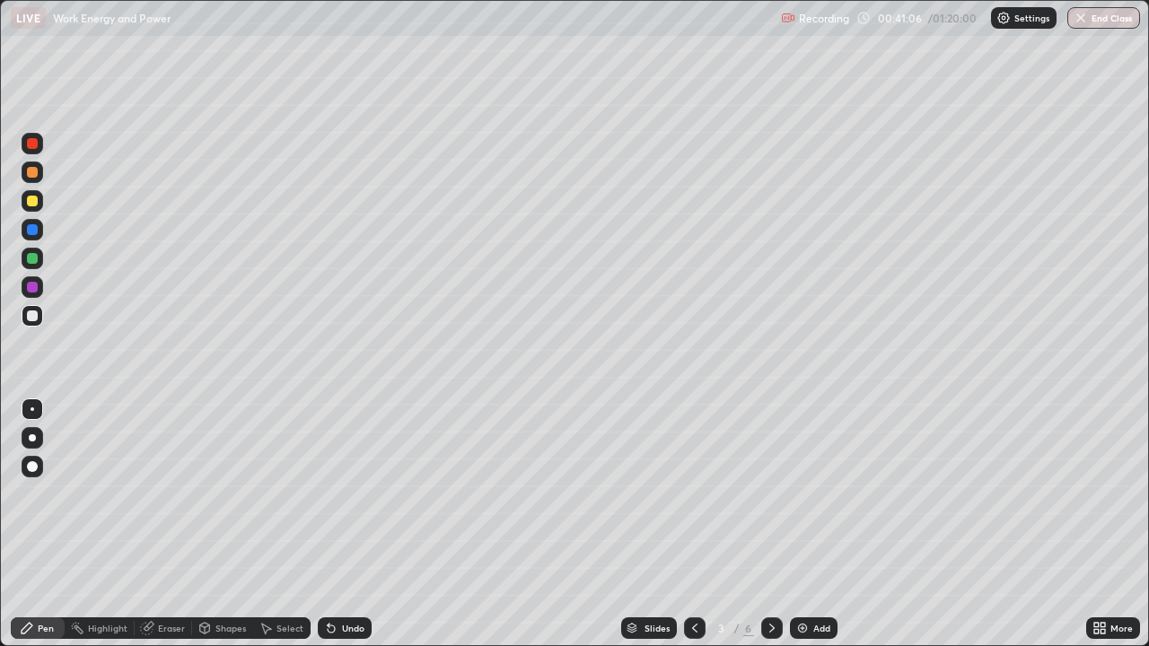
click at [78, 524] on rect at bounding box center [79, 630] width 9 height 9
click at [773, 524] on icon at bounding box center [772, 628] width 14 height 14
click at [31, 201] on div at bounding box center [32, 201] width 11 height 11
click at [349, 524] on div "Undo" at bounding box center [353, 628] width 22 height 9
click at [49, 524] on div "Pen" at bounding box center [38, 629] width 54 height 22
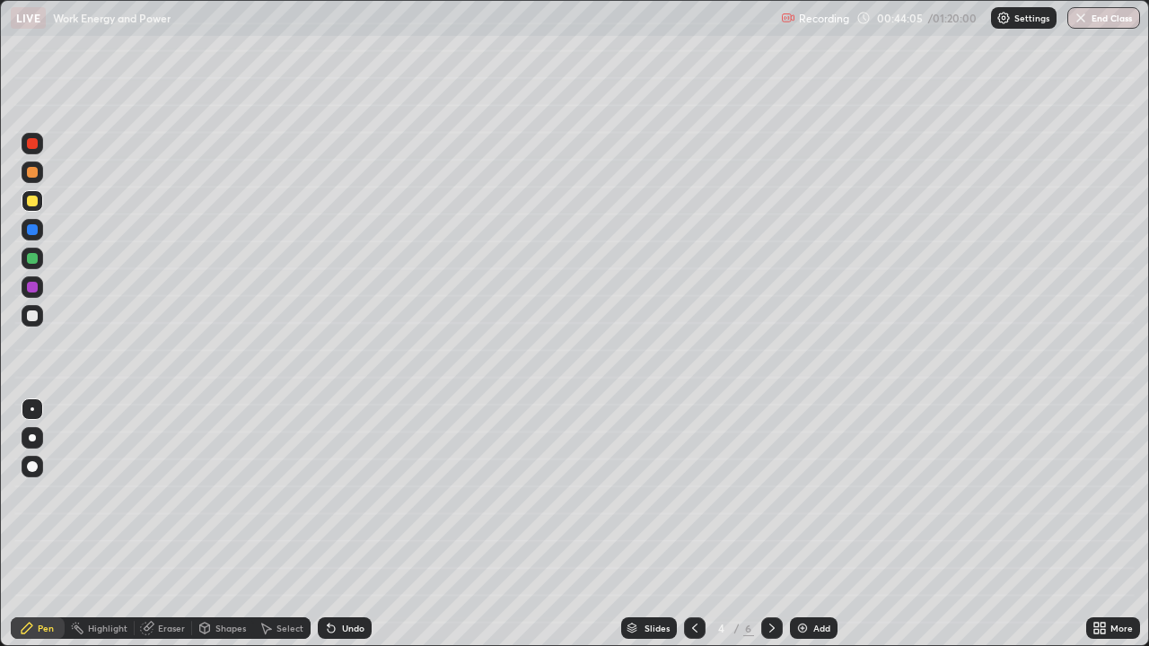
click at [100, 524] on div "Highlight" at bounding box center [108, 628] width 40 height 9
click at [29, 524] on icon at bounding box center [32, 567] width 14 height 14
click at [33, 524] on icon at bounding box center [32, 538] width 14 height 14
click at [31, 524] on icon at bounding box center [32, 567] width 14 height 14
click at [49, 506] on div "Erase all" at bounding box center [32, 323] width 43 height 575
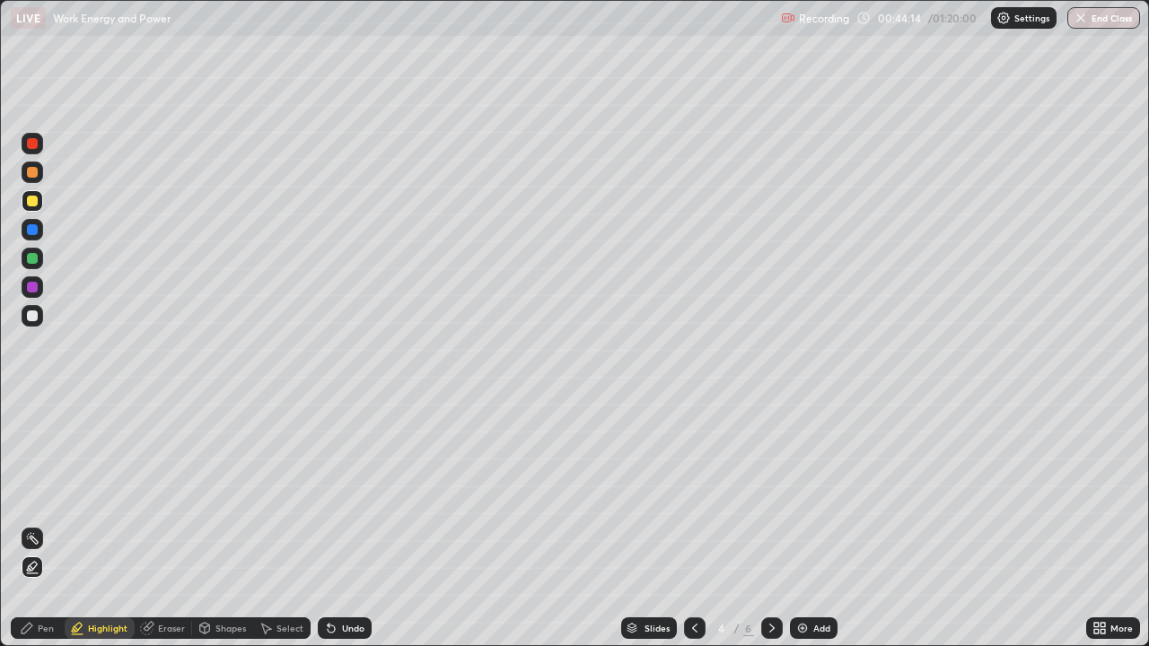
click at [35, 320] on div at bounding box center [32, 316] width 11 height 11
click at [27, 524] on icon at bounding box center [32, 538] width 14 height 14
click at [30, 524] on icon at bounding box center [29, 569] width 4 height 3
click at [33, 524] on circle at bounding box center [33, 534] width 2 height 2
click at [153, 524] on icon at bounding box center [147, 628] width 14 height 14
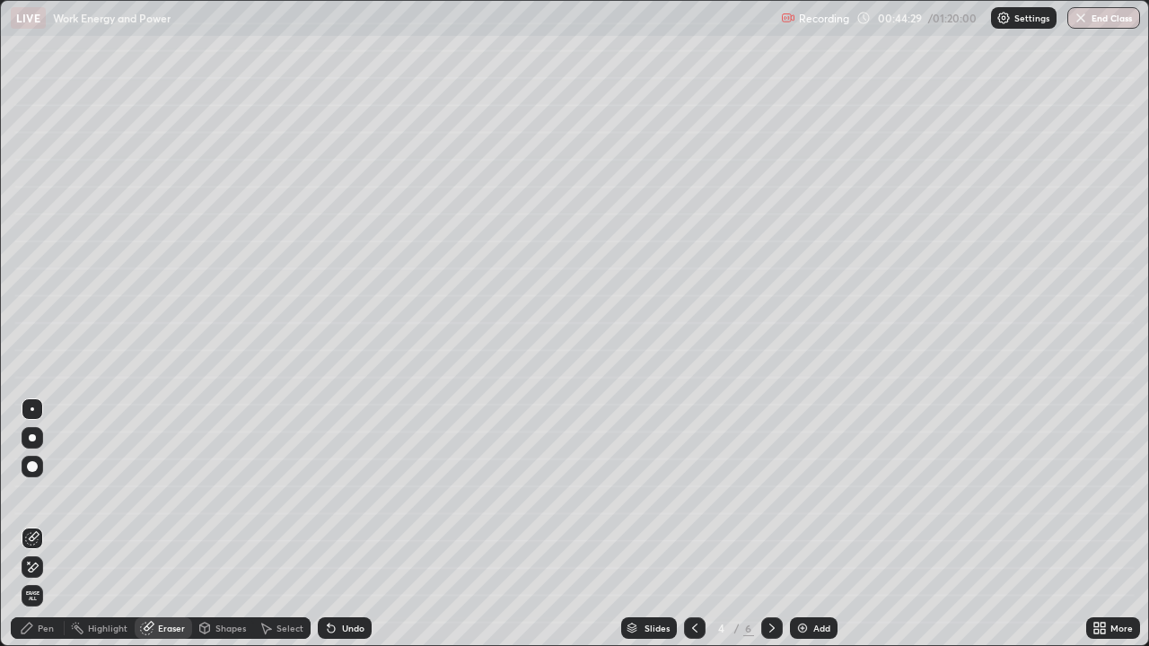
click at [45, 524] on div "Pen" at bounding box center [46, 628] width 16 height 9
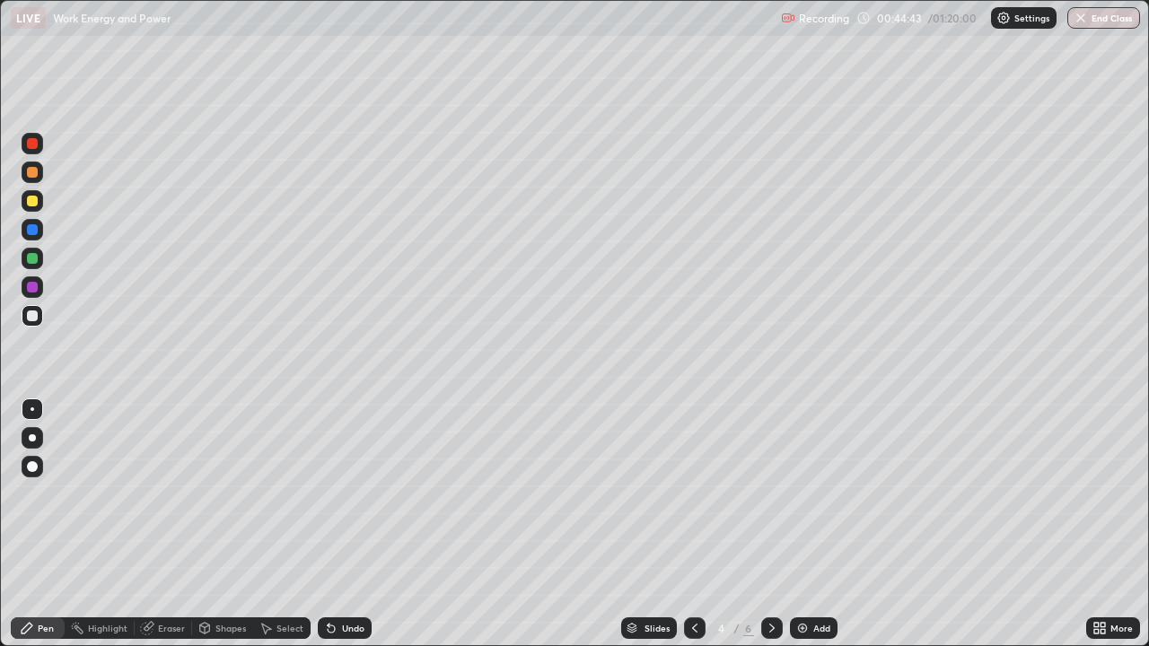
click at [34, 198] on div at bounding box center [32, 201] width 11 height 11
click at [771, 524] on icon at bounding box center [772, 628] width 14 height 14
click at [342, 524] on div "Undo" at bounding box center [353, 628] width 22 height 9
click at [344, 524] on div "Undo" at bounding box center [353, 628] width 22 height 9
click at [345, 524] on div "Undo" at bounding box center [345, 629] width 54 height 22
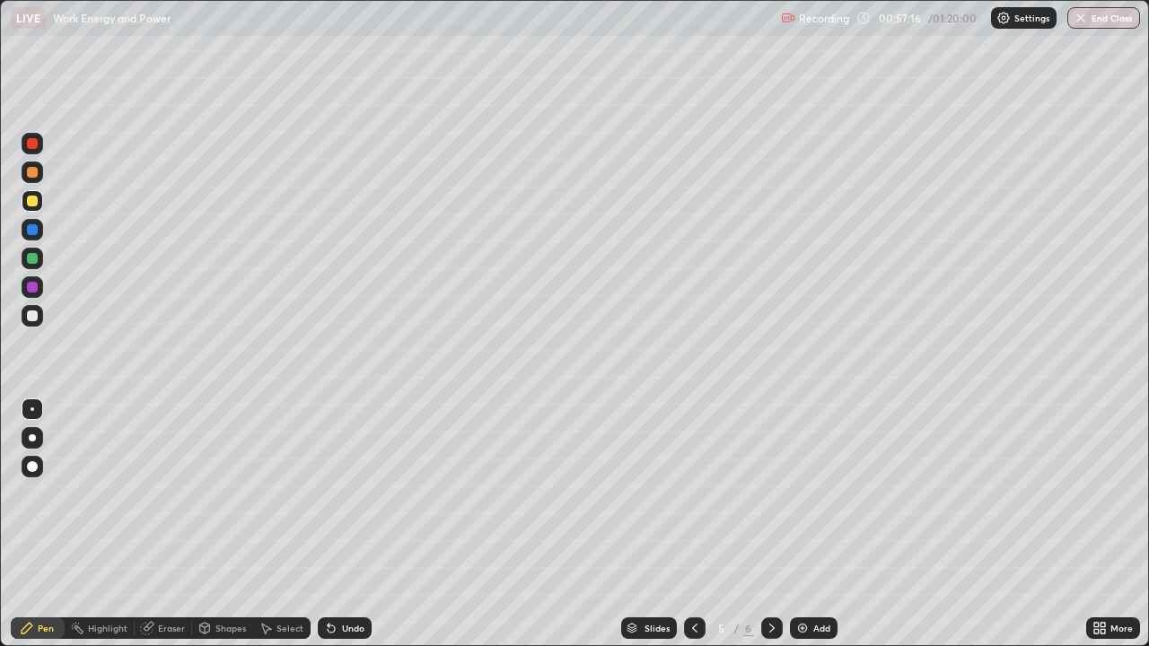
click at [346, 524] on div "Undo" at bounding box center [345, 629] width 54 height 22
click at [350, 524] on div "Undo" at bounding box center [353, 628] width 22 height 9
click at [347, 524] on div "Undo" at bounding box center [353, 628] width 22 height 9
click at [345, 524] on div "Undo" at bounding box center [345, 629] width 54 height 22
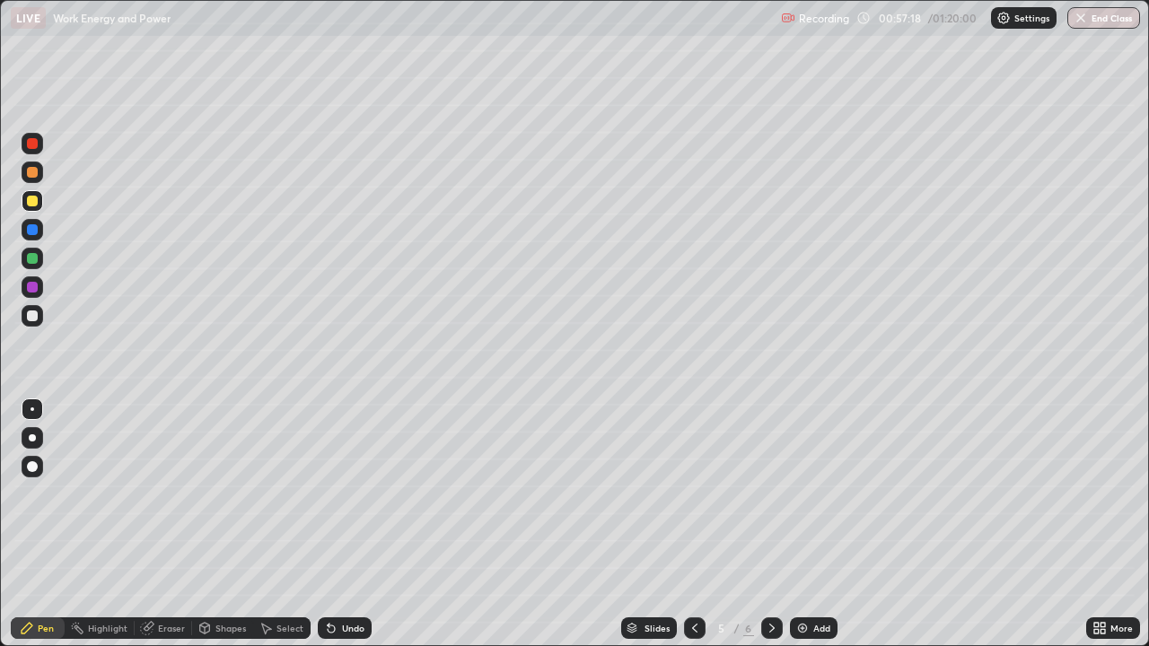
click at [345, 524] on div "Undo" at bounding box center [345, 629] width 54 height 22
click at [342, 524] on div "Undo" at bounding box center [345, 629] width 54 height 22
click at [347, 524] on div "Undo" at bounding box center [345, 629] width 54 height 22
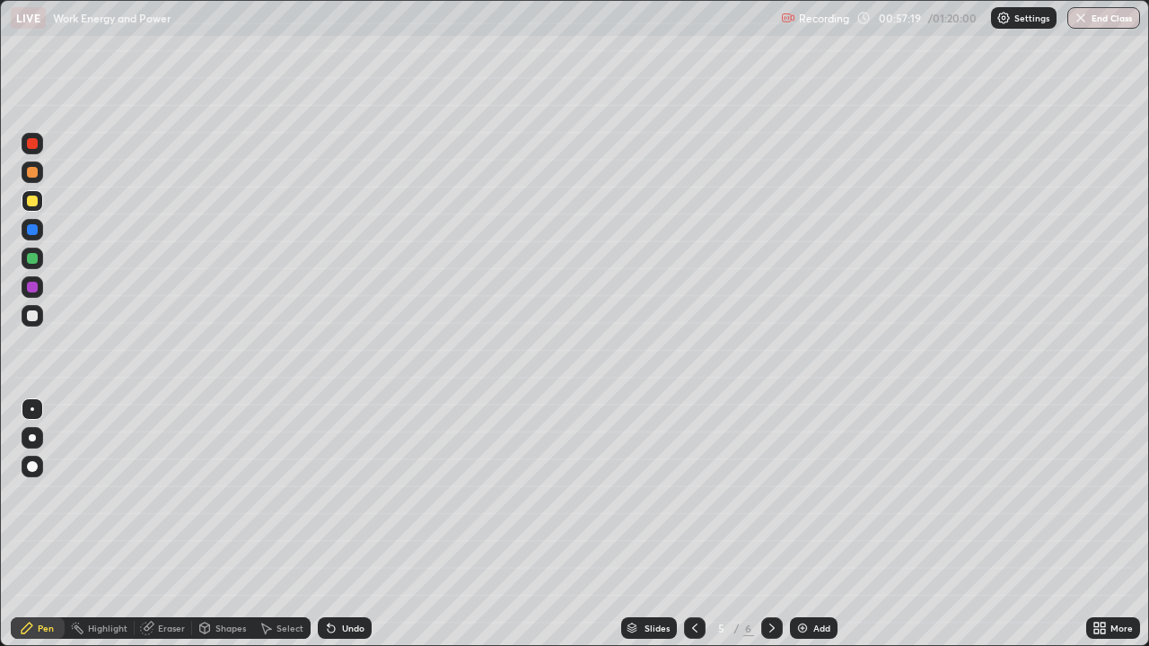
click at [347, 524] on div "Undo" at bounding box center [345, 629] width 54 height 22
click at [770, 524] on icon at bounding box center [772, 628] width 14 height 14
click at [34, 320] on div at bounding box center [32, 316] width 11 height 11
click at [42, 208] on div at bounding box center [33, 201] width 22 height 29
click at [359, 524] on div "Undo" at bounding box center [353, 628] width 22 height 9
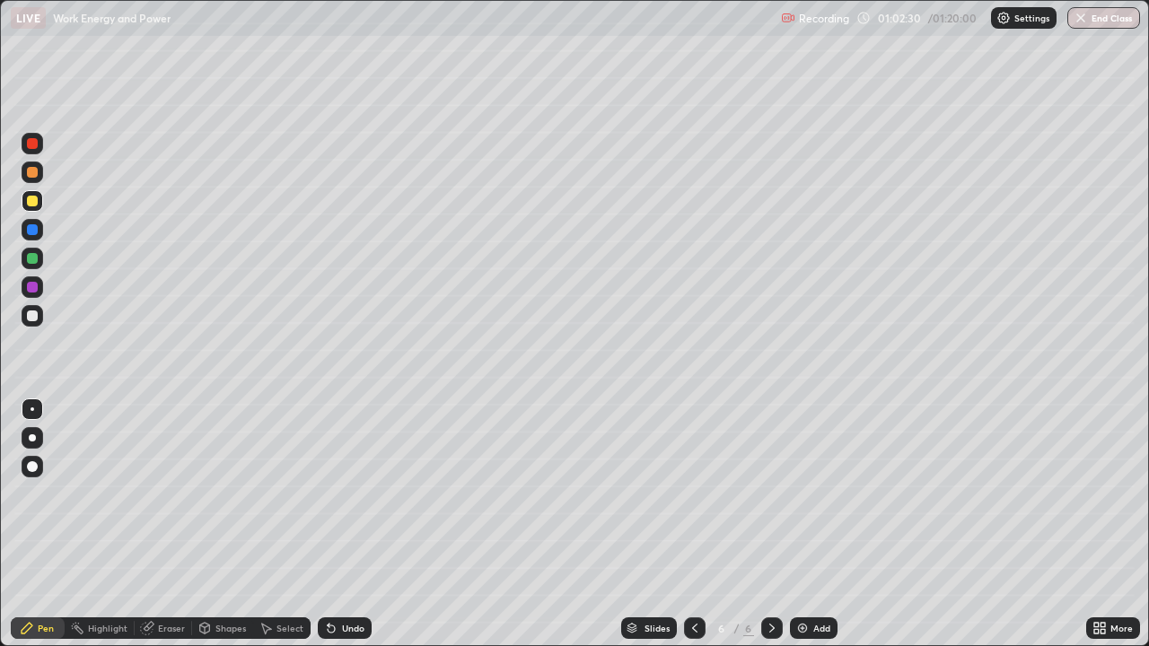
click at [357, 524] on div "Undo" at bounding box center [345, 629] width 54 height 22
click at [358, 524] on div "Undo" at bounding box center [345, 629] width 54 height 22
click at [348, 524] on div "Undo" at bounding box center [353, 628] width 22 height 9
click at [357, 524] on div "Undo" at bounding box center [353, 628] width 22 height 9
click at [35, 320] on div at bounding box center [32, 316] width 11 height 11
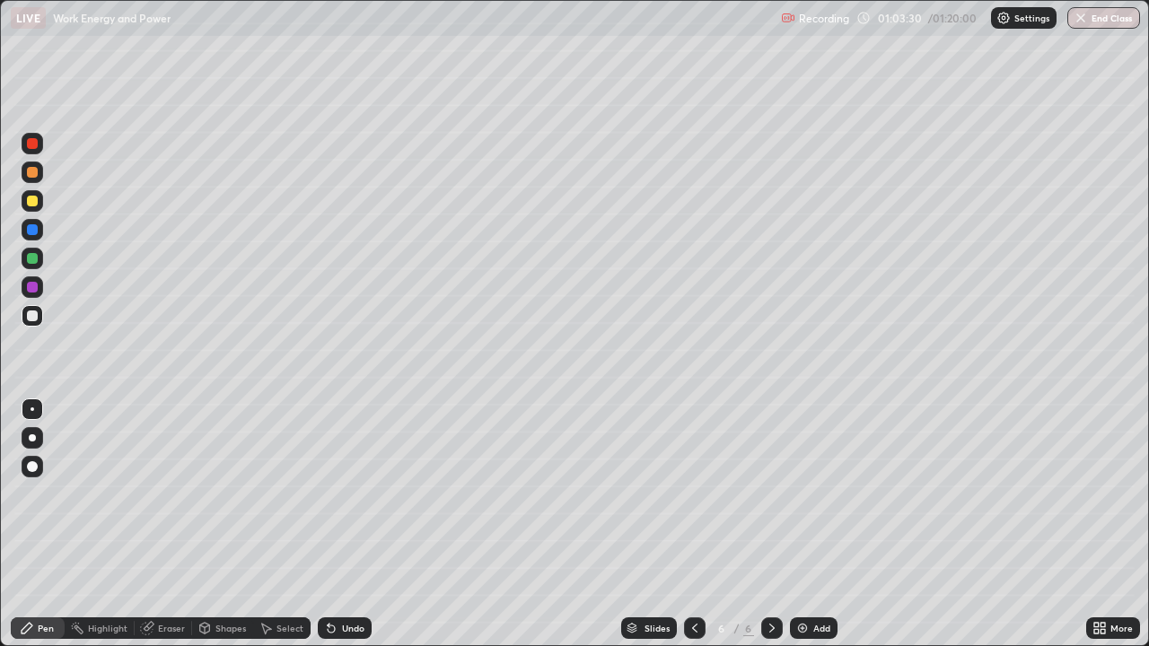
click at [338, 524] on div "Undo" at bounding box center [345, 629] width 54 height 22
click at [336, 524] on div "Undo" at bounding box center [345, 629] width 54 height 22
click at [329, 524] on icon at bounding box center [331, 629] width 7 height 7
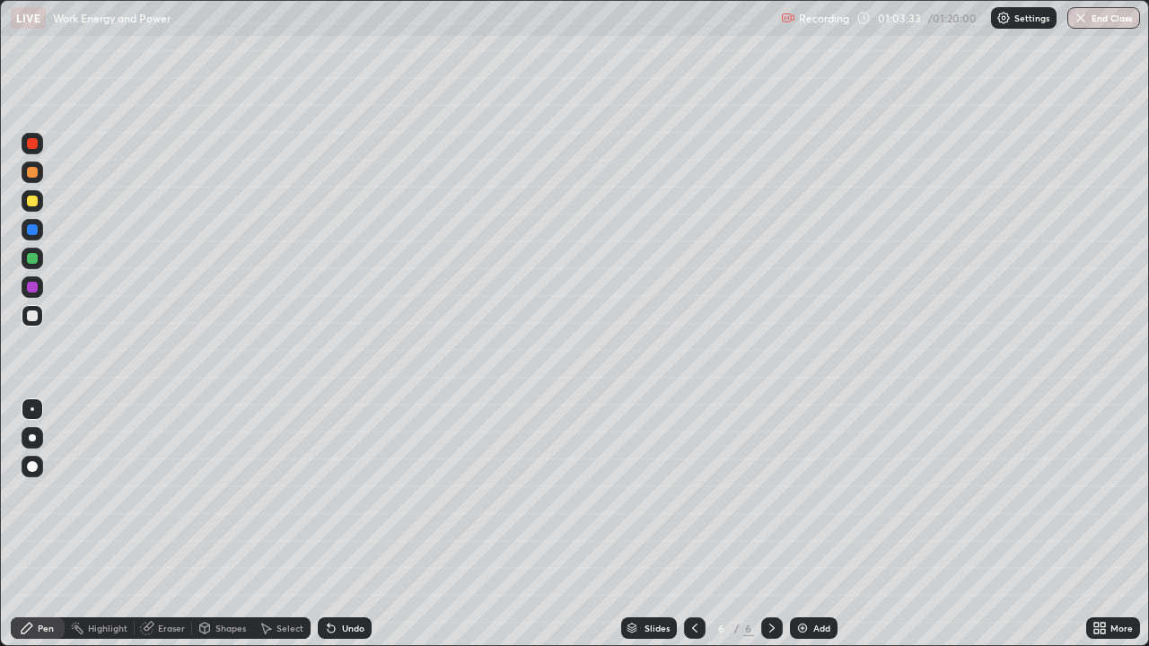
click at [32, 259] on div at bounding box center [32, 258] width 11 height 11
click at [28, 315] on div at bounding box center [32, 316] width 11 height 11
click at [492, 524] on div "Slides 6 / 6 Add" at bounding box center [729, 629] width 715 height 36
click at [148, 524] on icon at bounding box center [147, 629] width 12 height 12
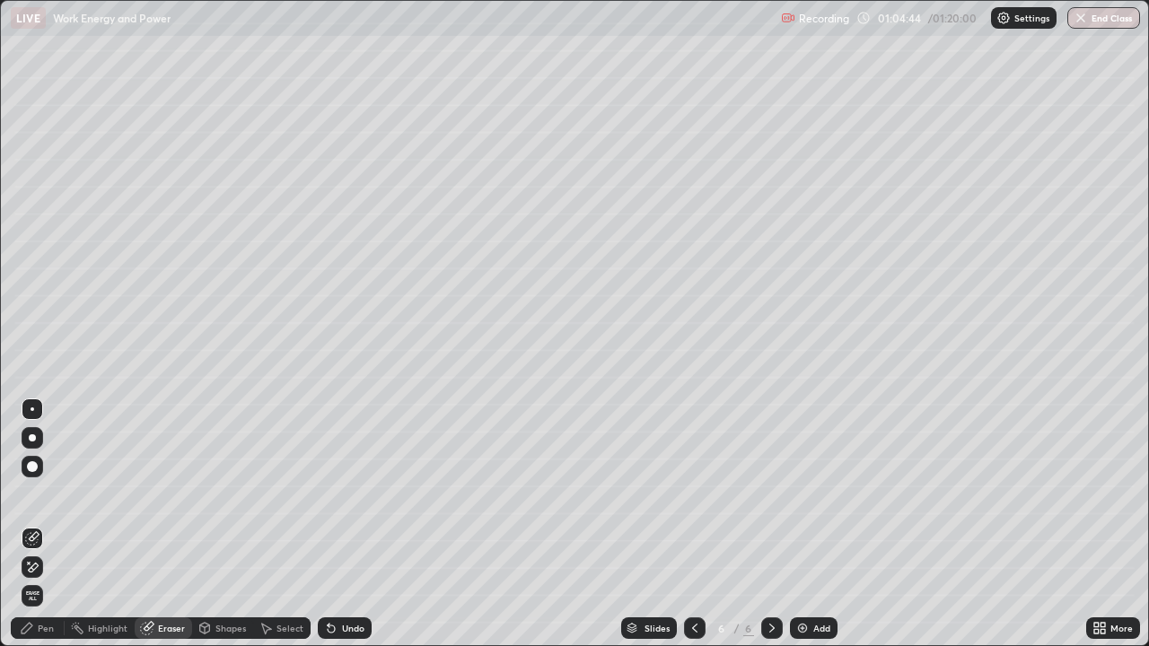
click at [29, 524] on icon at bounding box center [27, 628] width 11 height 11
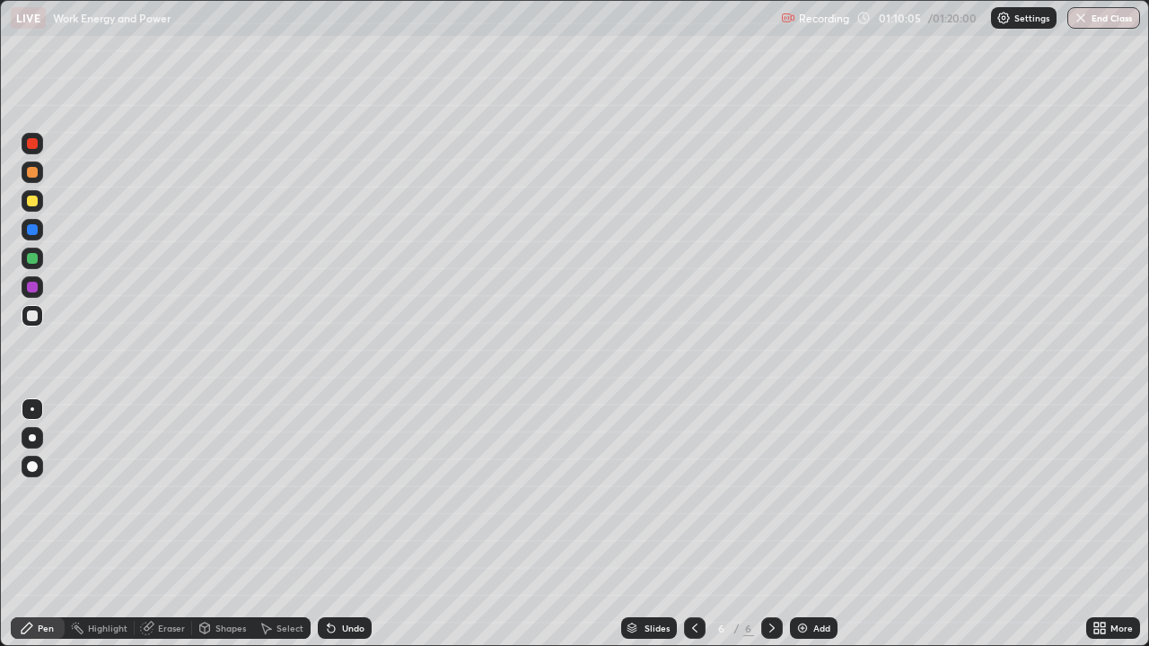
click at [800, 524] on img at bounding box center [802, 628] width 14 height 14
click at [36, 260] on div at bounding box center [32, 258] width 11 height 11
click at [31, 316] on div at bounding box center [32, 316] width 11 height 11
click at [329, 524] on div "Undo" at bounding box center [345, 629] width 54 height 22
click at [338, 524] on div "Undo" at bounding box center [345, 629] width 54 height 22
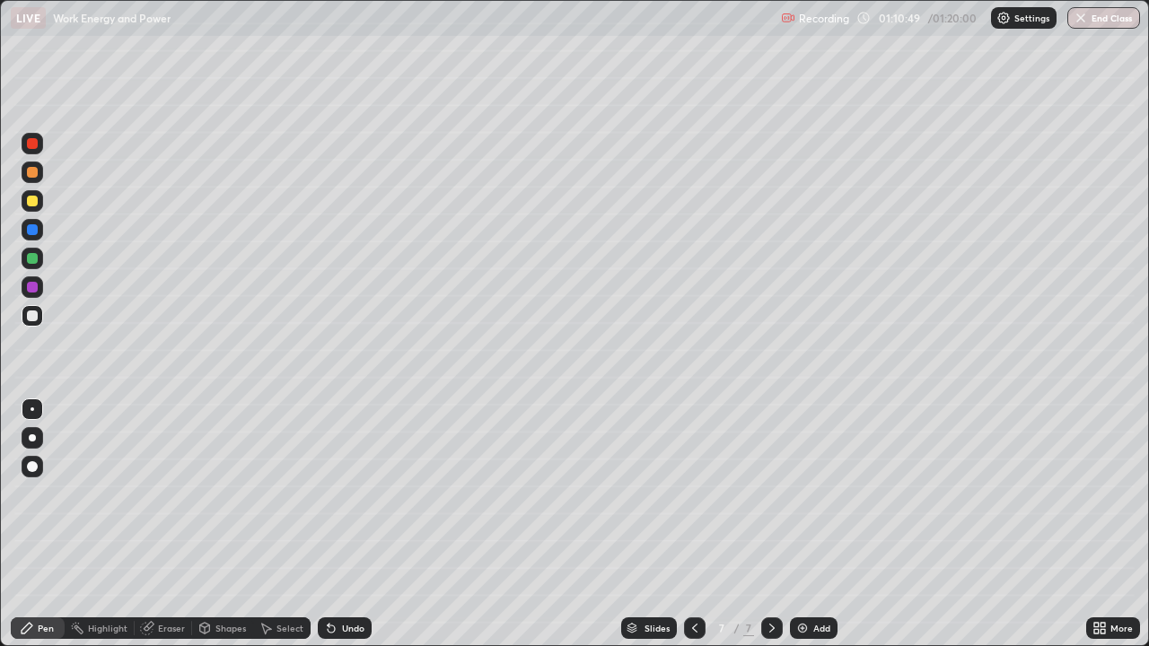
click at [344, 524] on div "Undo" at bounding box center [353, 628] width 22 height 9
click at [347, 524] on div "Undo" at bounding box center [353, 628] width 22 height 9
click at [1116, 524] on div "More" at bounding box center [1122, 628] width 22 height 9
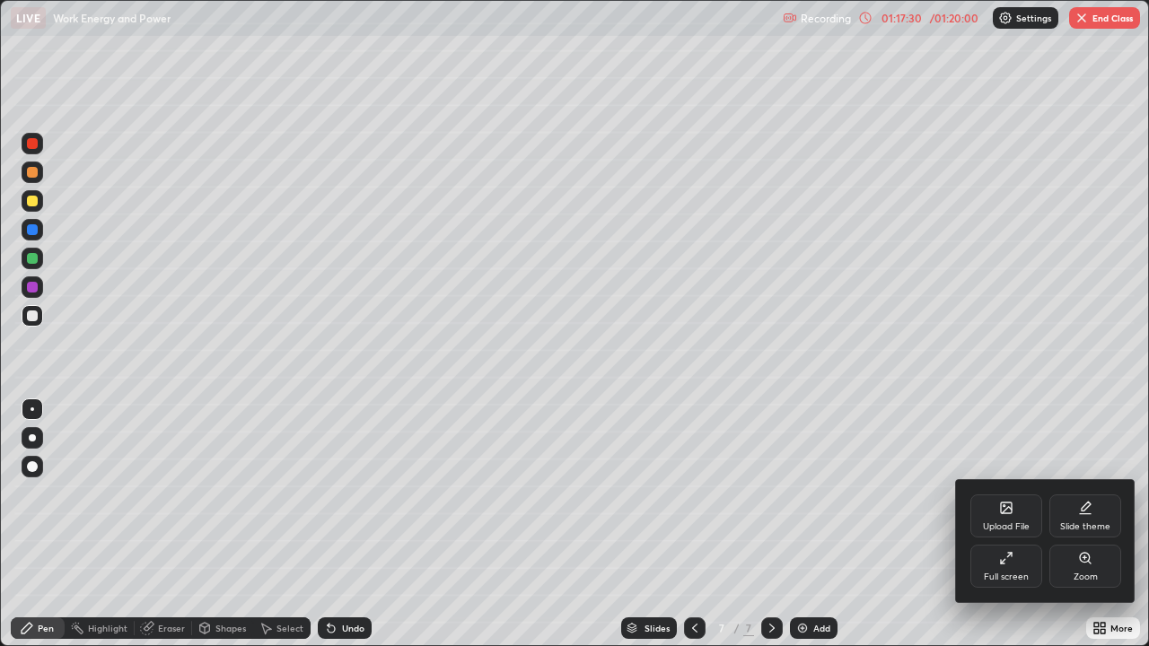
click at [1018, 524] on div "Full screen" at bounding box center [1007, 566] width 72 height 43
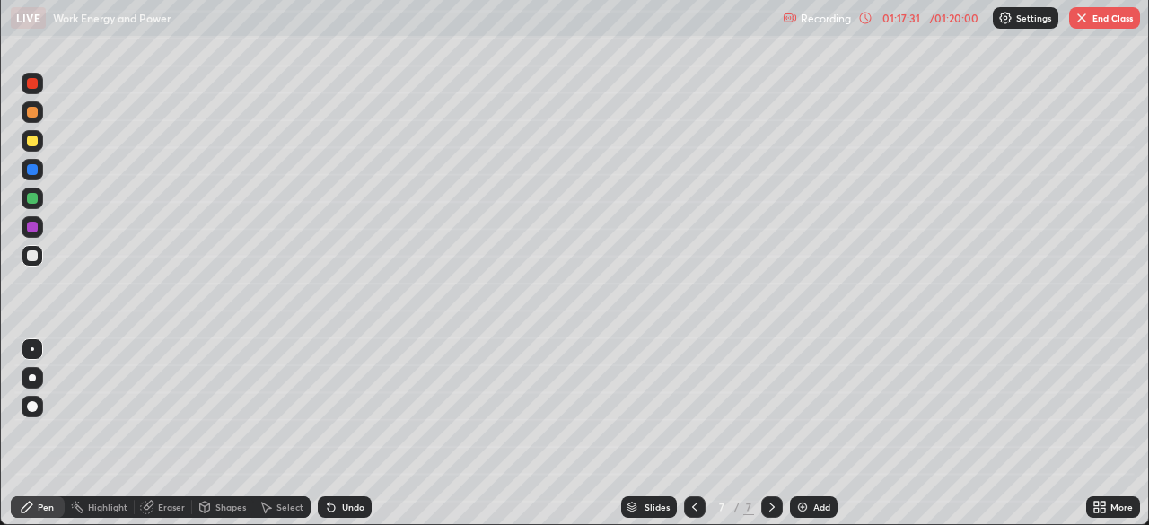
scroll to position [89254, 88630]
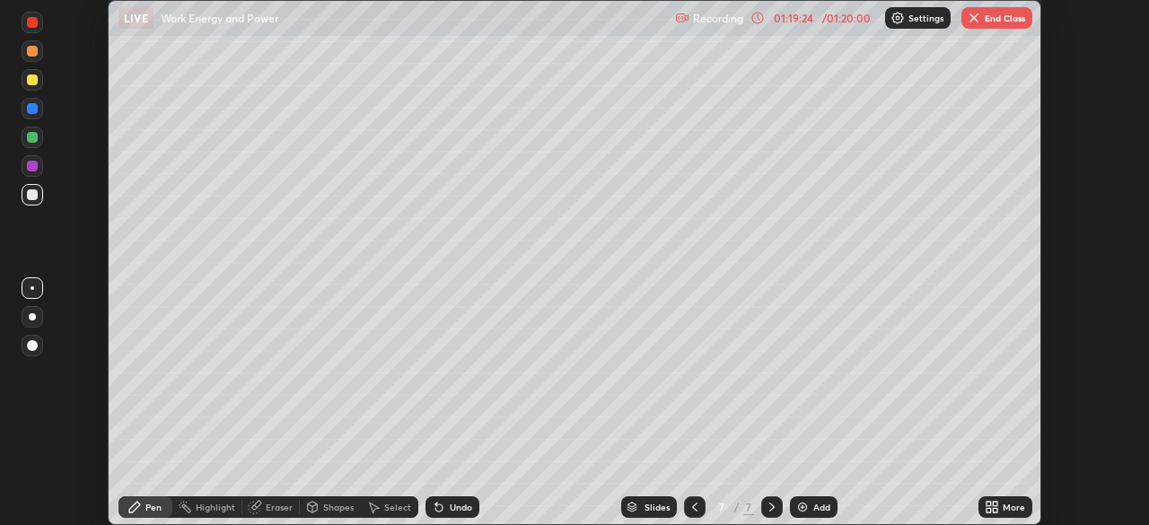
click at [997, 19] on button "End Class" at bounding box center [997, 18] width 71 height 22
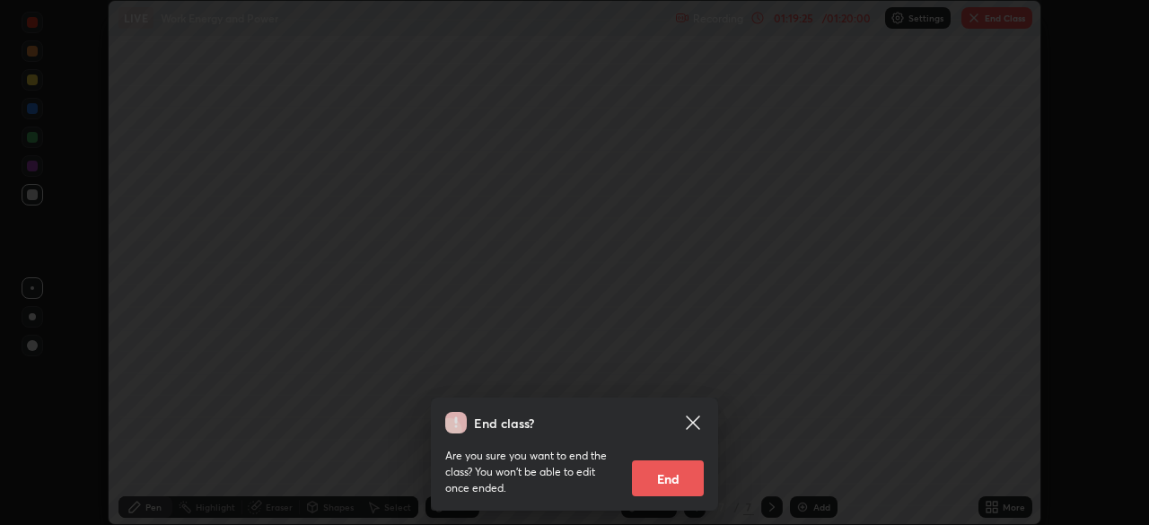
click at [689, 479] on button "End" at bounding box center [668, 479] width 72 height 36
